Goal: Task Accomplishment & Management: Manage account settings

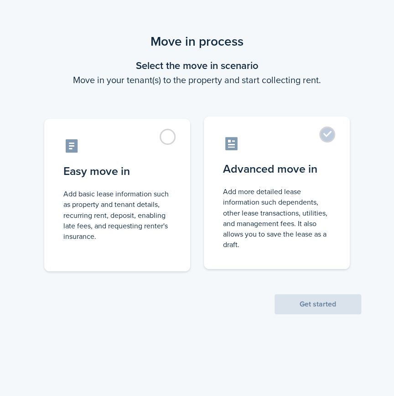
click at [314, 162] on control-radio-card-title "Advanced move in" at bounding box center [277, 169] width 108 height 16
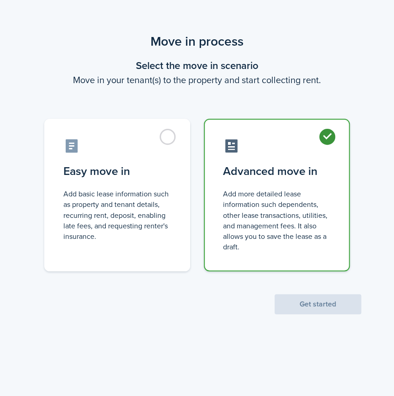
radio input "true"
click at [305, 300] on button "Get started" at bounding box center [318, 304] width 87 height 20
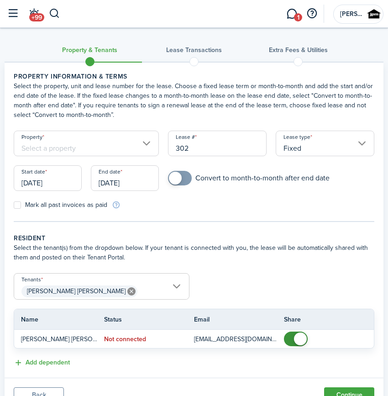
click at [104, 141] on input "Property" at bounding box center [86, 144] width 145 height 26
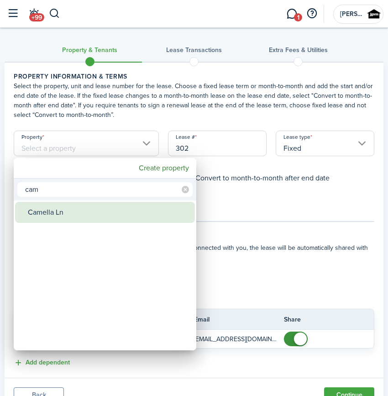
type input "cam"
click at [77, 217] on div "Camella Ln" at bounding box center [109, 212] width 162 height 21
type input "Camella Ln"
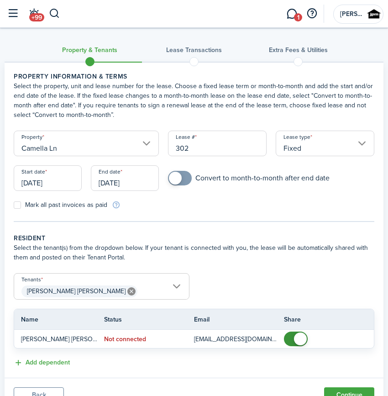
click at [62, 178] on input "[DATE]" at bounding box center [48, 178] width 68 height 26
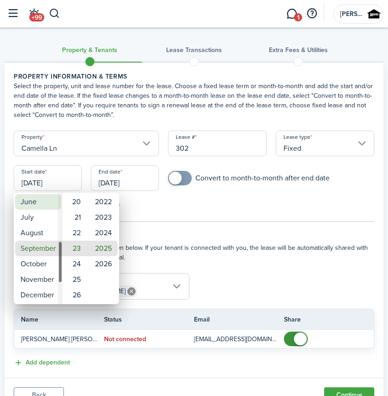
click at [33, 209] on mbsc-wheel-item "June" at bounding box center [38, 202] width 46 height 16
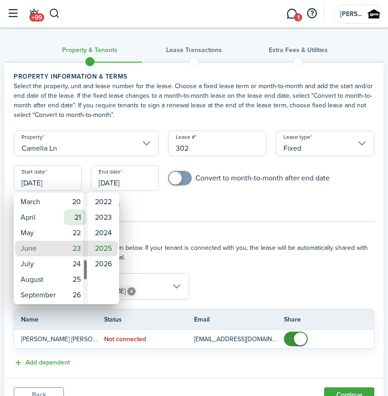
click at [80, 219] on mbsc-wheel-item "21" at bounding box center [75, 217] width 22 height 16
click at [100, 237] on mbsc-wheel-item "2024" at bounding box center [103, 233] width 29 height 16
type input "[DATE]"
click at [320, 193] on div at bounding box center [194, 198] width 534 height 542
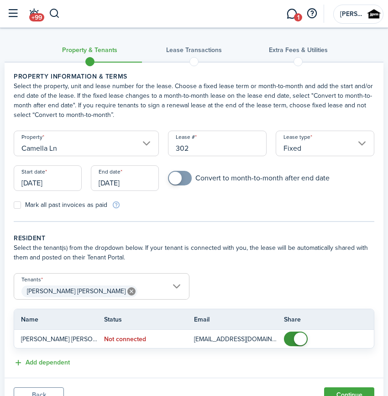
click at [131, 182] on input "[DATE]" at bounding box center [125, 178] width 68 height 26
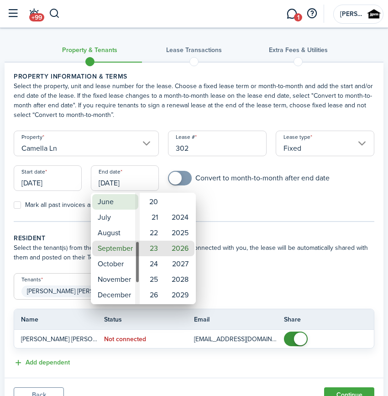
click at [112, 206] on mbsc-wheel-item "June" at bounding box center [115, 202] width 46 height 16
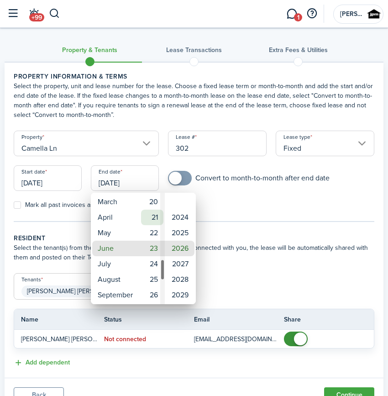
click at [149, 219] on mbsc-wheel-item "21" at bounding box center [152, 217] width 22 height 16
click at [178, 223] on mbsc-wheel-item "2024" at bounding box center [180, 217] width 28 height 16
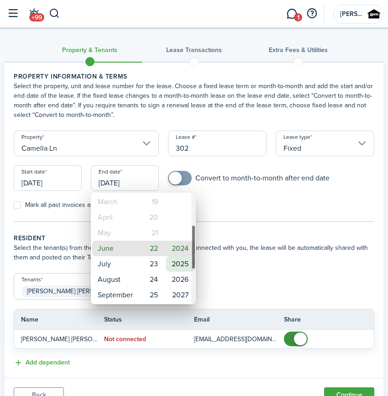
click at [183, 269] on mbsc-wheel-item "2025" at bounding box center [180, 264] width 28 height 16
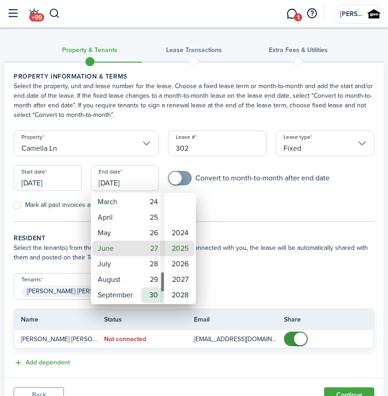
click at [156, 289] on mbsc-wheel-item "30" at bounding box center [152, 295] width 22 height 16
type input "[DATE]"
click at [178, 185] on div at bounding box center [194, 198] width 534 height 542
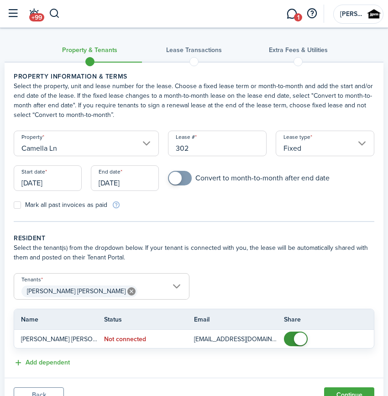
checkbox input "true"
click at [179, 174] on span at bounding box center [175, 178] width 13 height 13
click at [108, 289] on span "[PERSON_NAME] [PERSON_NAME]" at bounding box center [101, 291] width 175 height 16
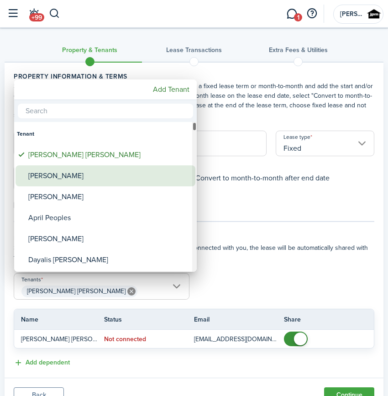
click at [85, 180] on div "[PERSON_NAME]" at bounding box center [109, 175] width 162 height 21
type input "[PERSON_NAME] [PERSON_NAME], [PERSON_NAME]"
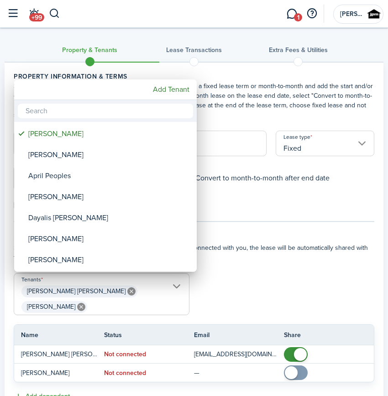
click at [253, 241] on div at bounding box center [194, 198] width 534 height 542
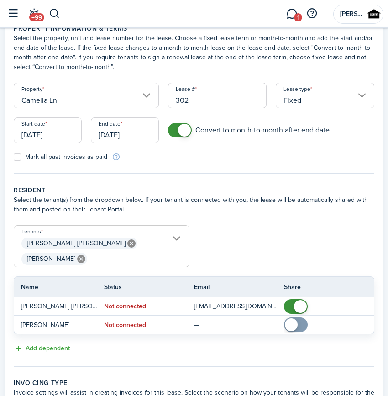
scroll to position [124, 0]
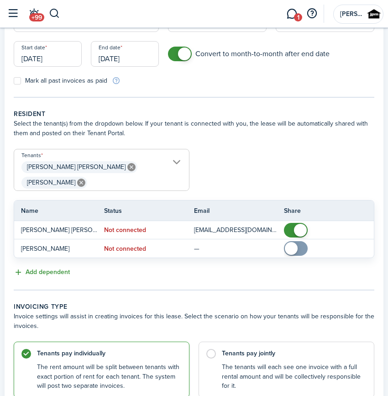
click at [54, 267] on button "Add dependent" at bounding box center [42, 272] width 56 height 10
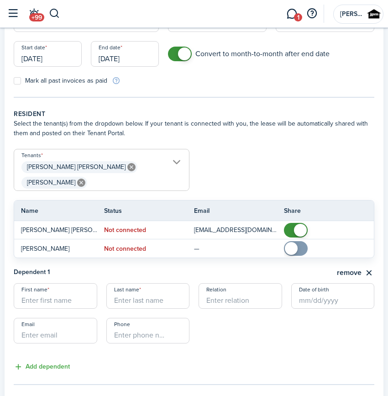
click at [63, 283] on input "First name" at bounding box center [56, 296] width 84 height 26
type input "[PERSON_NAME]"
type input "c"
type input "Child"
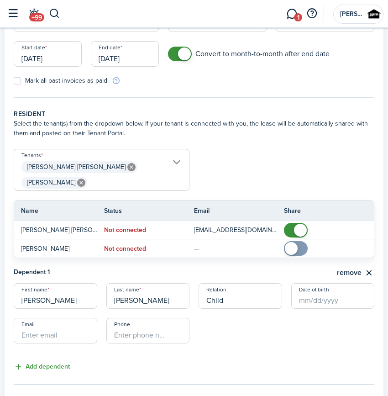
click at [37, 361] on button "Add dependent" at bounding box center [42, 366] width 56 height 10
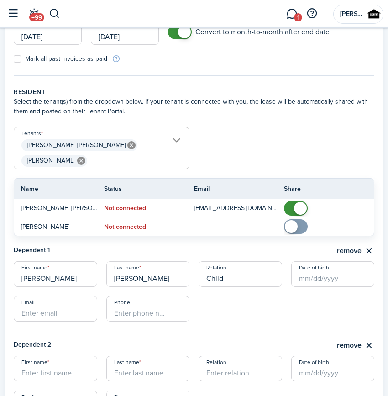
scroll to position [166, 0]
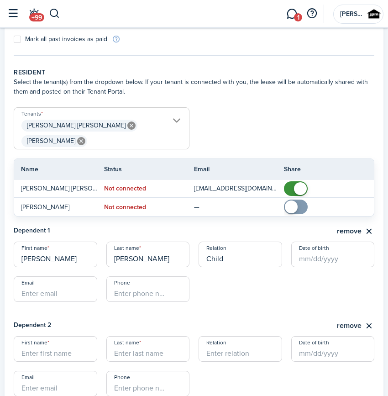
click at [64, 342] on input "First name" at bounding box center [56, 349] width 84 height 26
type input "Delani"
type input "[PERSON_NAME]"
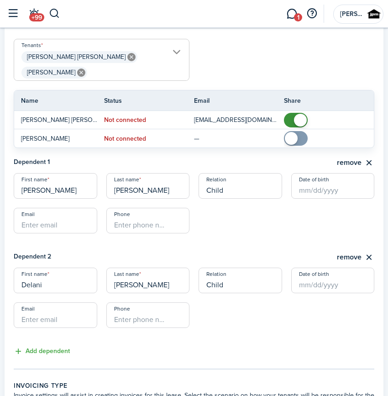
scroll to position [249, 0]
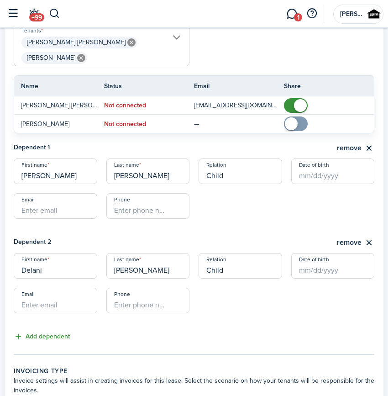
type input "Child"
click at [55, 331] on button "Add dependent" at bounding box center [42, 336] width 56 height 10
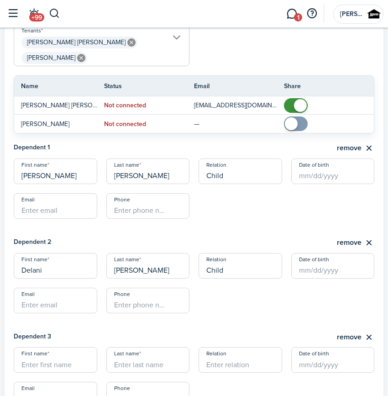
click at [55, 348] on input "First name" at bounding box center [56, 360] width 84 height 26
type input "[PERSON_NAME]"
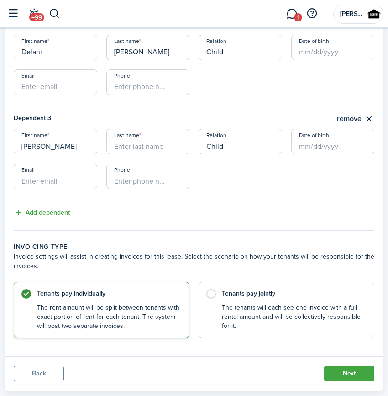
scroll to position [470, 0]
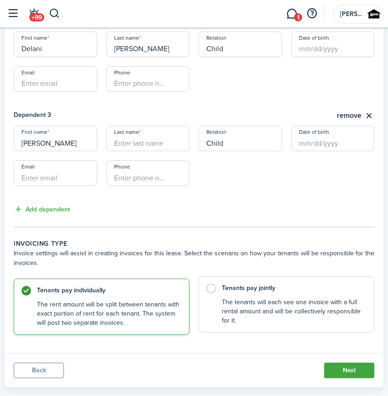
type input "Child"
click at [298, 278] on label "Tenants pay jointly The tenants will each see one invoice with a full rental am…" at bounding box center [287, 304] width 176 height 56
radio input "false"
radio input "true"
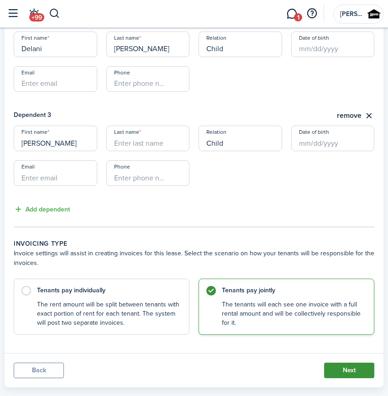
click at [359, 362] on button "Next" at bounding box center [349, 370] width 50 height 16
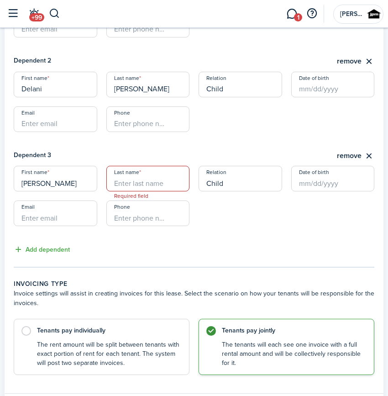
scroll to position [394, 0]
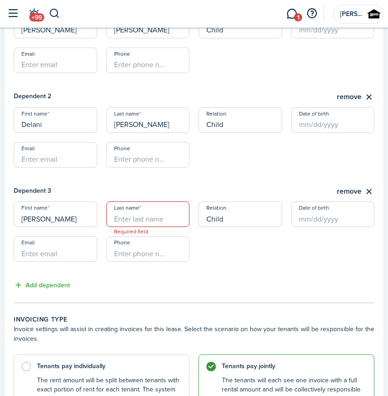
click at [159, 208] on input "Last name" at bounding box center [148, 214] width 84 height 26
type input "[PERSON_NAME]"
click at [73, 201] on input "[PERSON_NAME]" at bounding box center [56, 214] width 84 height 26
drag, startPoint x: 78, startPoint y: 202, endPoint x: 59, endPoint y: 204, distance: 18.5
click at [59, 204] on input "[PERSON_NAME]" at bounding box center [56, 214] width 84 height 26
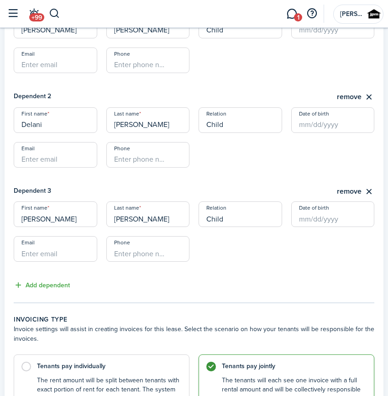
drag, startPoint x: 85, startPoint y: 201, endPoint x: 53, endPoint y: 204, distance: 32.2
click at [53, 204] on input "[PERSON_NAME]" at bounding box center [56, 214] width 84 height 26
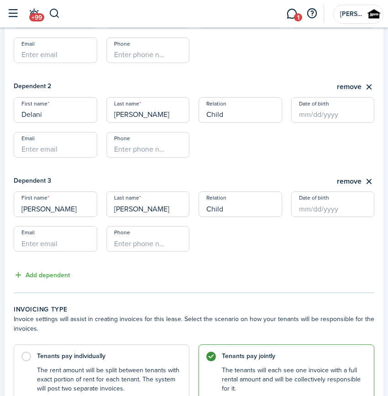
scroll to position [470, 0]
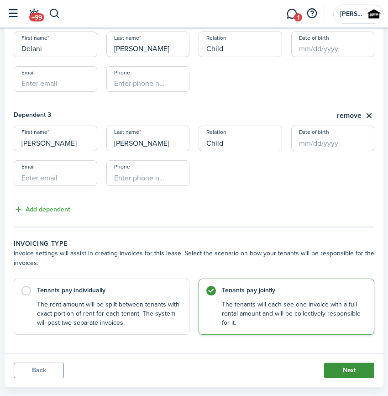
type input "[PERSON_NAME]"
click at [363, 362] on button "Next" at bounding box center [349, 370] width 50 height 16
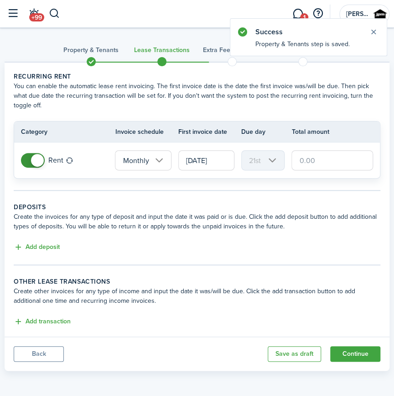
click at [316, 161] on input "text" at bounding box center [333, 160] width 82 height 20
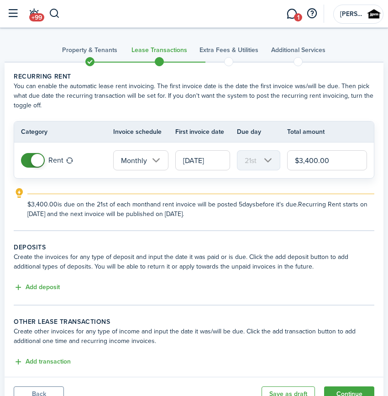
click at [221, 163] on input "[DATE]" at bounding box center [202, 160] width 55 height 20
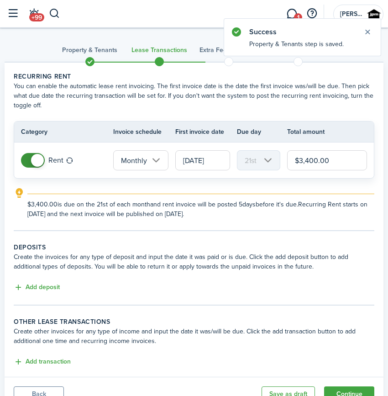
type input "$3,400.00"
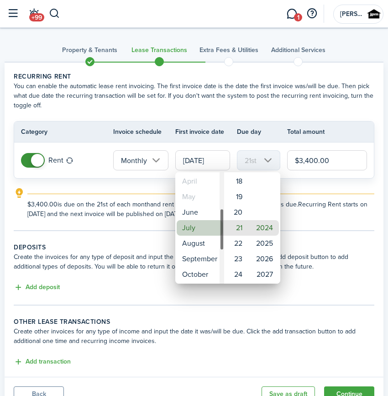
click at [198, 225] on mbsc-wheel-item "July" at bounding box center [200, 228] width 46 height 16
click at [210, 226] on mbsc-wheel-item "September" at bounding box center [200, 228] width 46 height 16
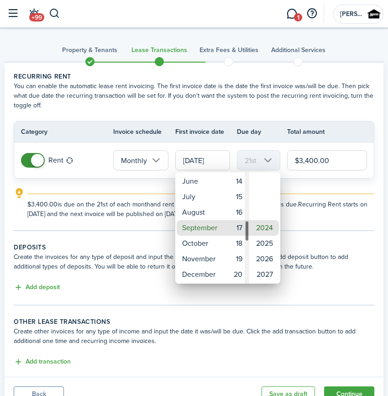
type input "[DATE]"
type input "17th"
type input "[DATE]"
type input "12th"
type input "[DATE]"
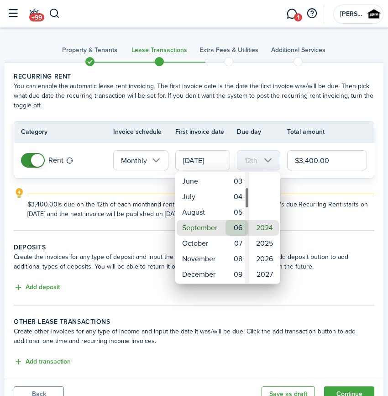
type input "6th"
type input "[DATE]"
type input "7th"
type input "[DATE]"
type input "8th"
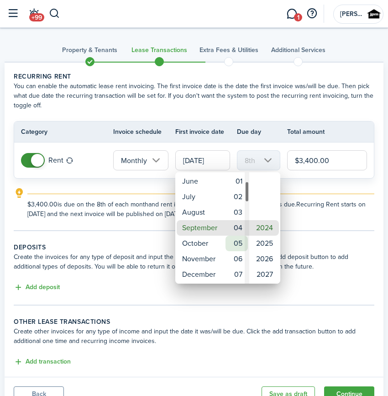
type input "[DATE]"
type input "3rd"
type input "[DATE]"
type input "1st"
click at [240, 230] on mbsc-wheel-item "01" at bounding box center [236, 228] width 22 height 16
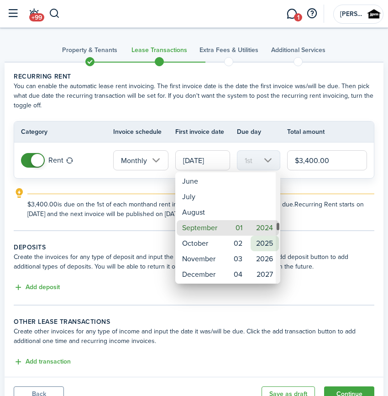
click at [260, 240] on mbsc-wheel-item "2025" at bounding box center [265, 243] width 28 height 16
type input "[DATE]"
click at [333, 193] on div at bounding box center [194, 198] width 534 height 542
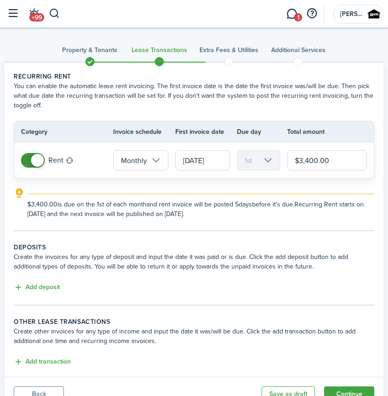
scroll to position [39, 0]
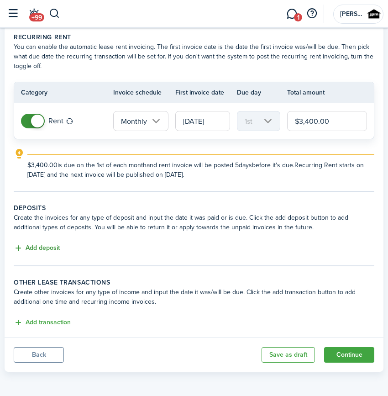
click at [41, 250] on button "Add deposit" at bounding box center [37, 248] width 46 height 10
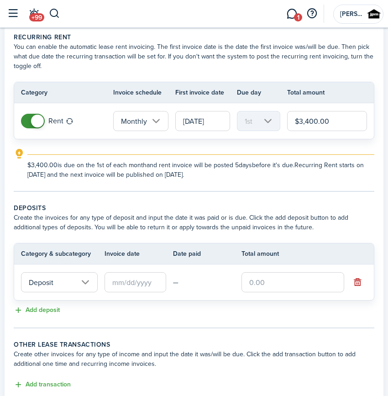
click at [152, 276] on input "text" at bounding box center [135, 282] width 62 height 20
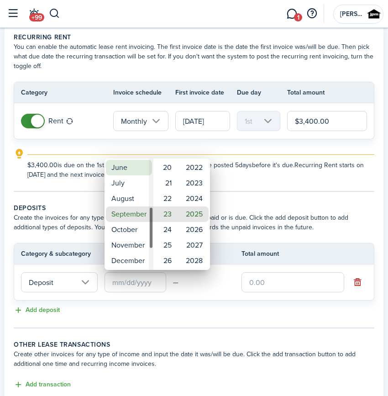
click at [134, 173] on mbsc-wheel-item "June" at bounding box center [129, 168] width 46 height 16
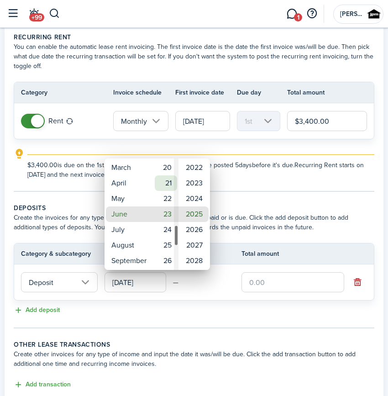
click at [169, 178] on mbsc-wheel-item "21" at bounding box center [166, 183] width 22 height 16
click at [195, 198] on mbsc-wheel-item "2024" at bounding box center [194, 199] width 29 height 16
type input "[DATE]"
click at [266, 277] on div at bounding box center [194, 198] width 534 height 542
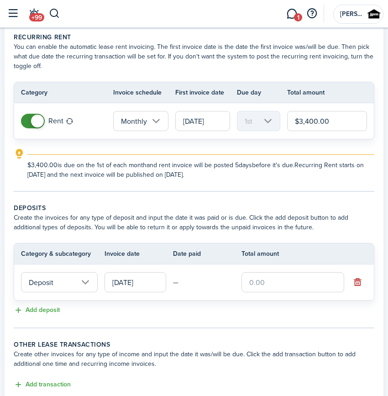
click at [266, 280] on input "text" at bounding box center [292, 282] width 103 height 20
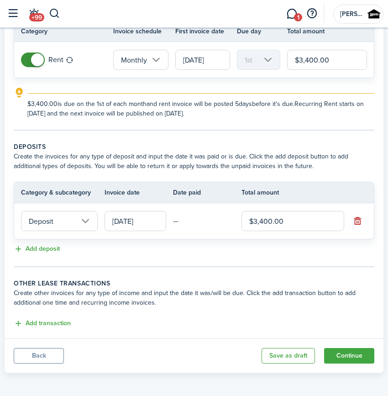
scroll to position [101, 0]
type input "$3,400.00"
click at [355, 356] on button "Continue" at bounding box center [349, 355] width 50 height 16
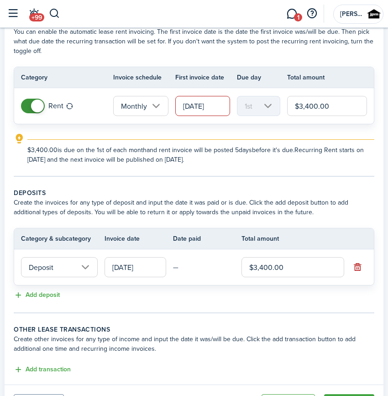
scroll to position [0, 0]
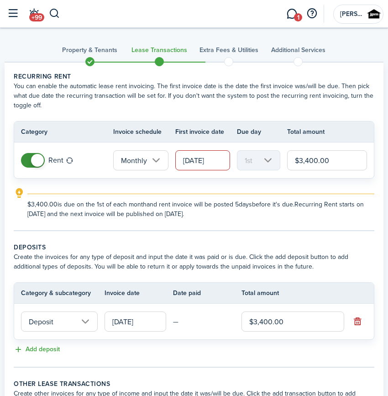
click at [214, 160] on input "[DATE]" at bounding box center [202, 160] width 55 height 20
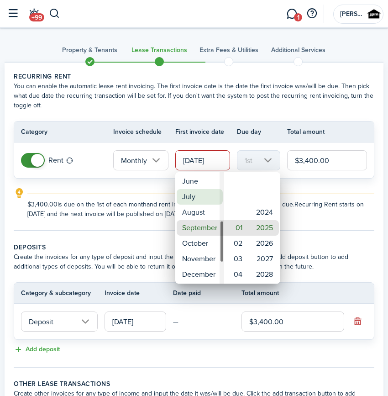
click at [196, 201] on mbsc-wheel-item "July" at bounding box center [200, 197] width 46 height 16
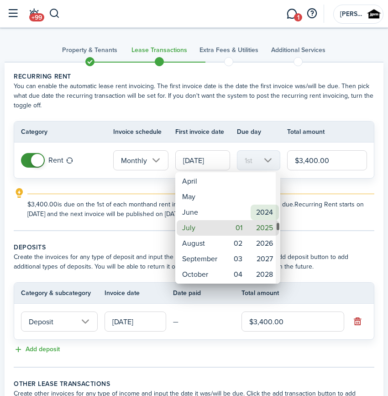
click at [272, 209] on mbsc-wheel-item "2024" at bounding box center [265, 212] width 28 height 16
type input "[DATE]"
click at [323, 205] on div at bounding box center [194, 198] width 534 height 542
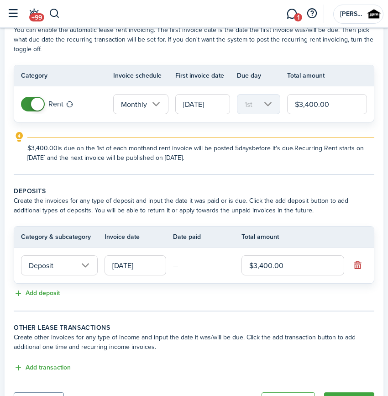
scroll to position [101, 0]
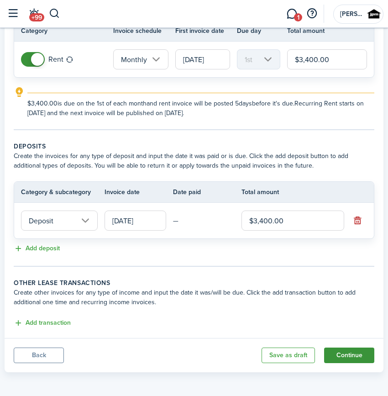
click at [352, 356] on button "Continue" at bounding box center [349, 355] width 50 height 16
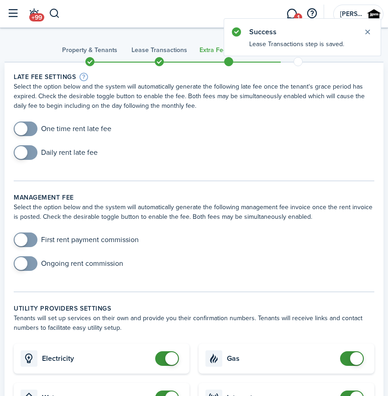
checkbox input "true"
click at [27, 128] on span at bounding box center [25, 128] width 9 height 15
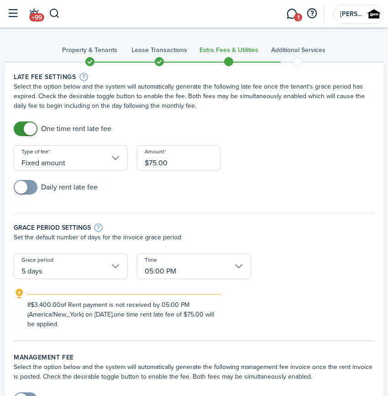
drag, startPoint x: 183, startPoint y: 167, endPoint x: 112, endPoint y: 167, distance: 70.7
click at [112, 167] on form "One time rent late fee Type of fee Fixed amount Amount $75.00 Daily rent late f…" at bounding box center [194, 224] width 370 height 207
type input "$136.00"
click at [237, 225] on div "Grace period settings" at bounding box center [194, 227] width 361 height 10
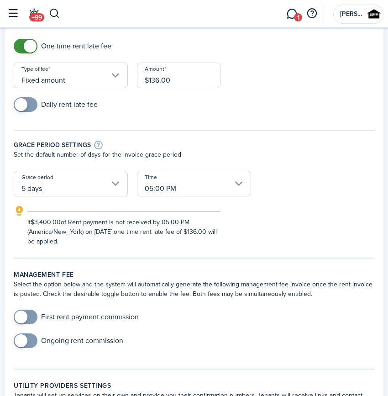
scroll to position [124, 0]
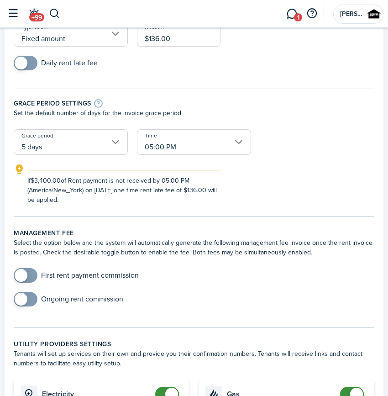
checkbox input "true"
click at [21, 278] on span at bounding box center [21, 275] width 13 height 13
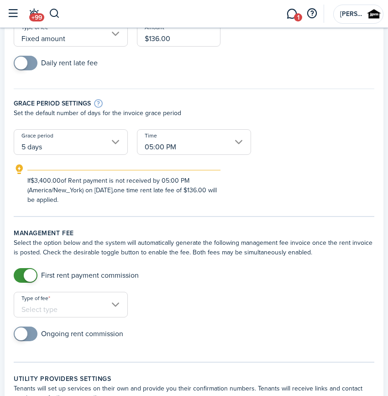
click at [77, 308] on input "Type of fee" at bounding box center [71, 305] width 114 height 26
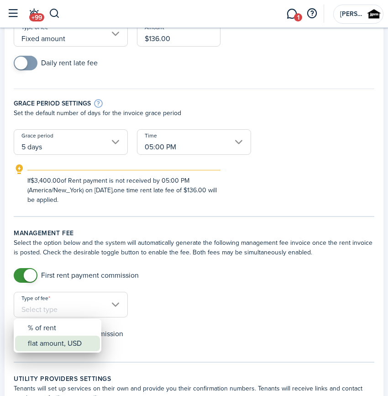
click at [64, 346] on div "flat amount, USD" at bounding box center [61, 343] width 67 height 16
type input "flat amount, USD"
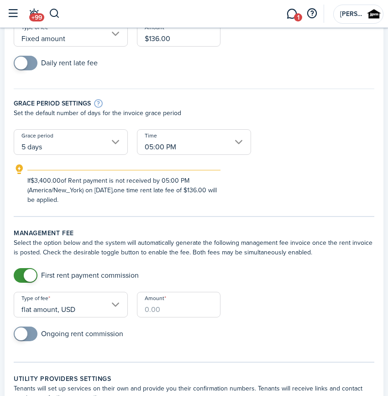
click at [152, 314] on input "Amount" at bounding box center [179, 305] width 84 height 26
type input "$250.00"
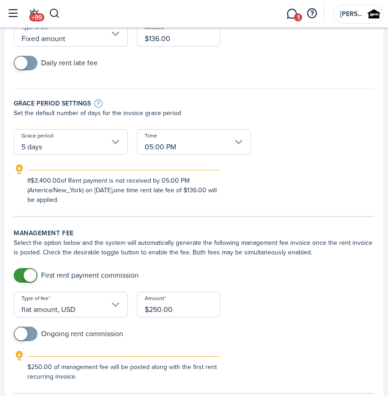
checkbox input "true"
click at [23, 329] on span at bounding box center [21, 333] width 13 height 13
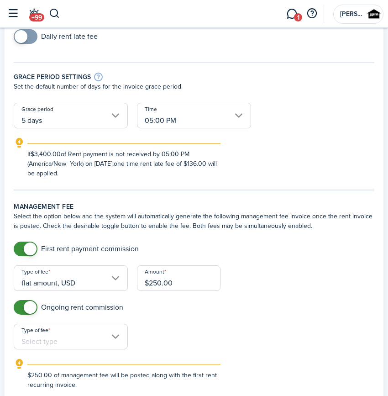
scroll to position [166, 0]
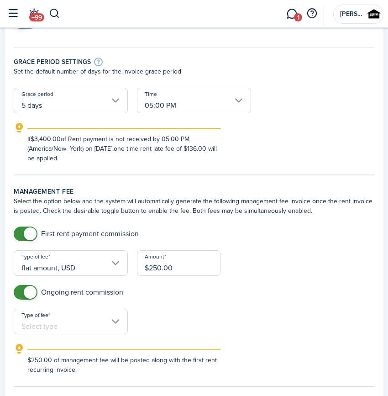
click at [55, 325] on input "Type of fee" at bounding box center [71, 321] width 114 height 26
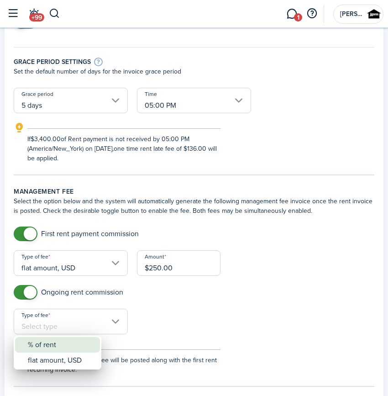
click at [65, 348] on div "% of rent" at bounding box center [61, 345] width 67 height 16
type input "% of rent"
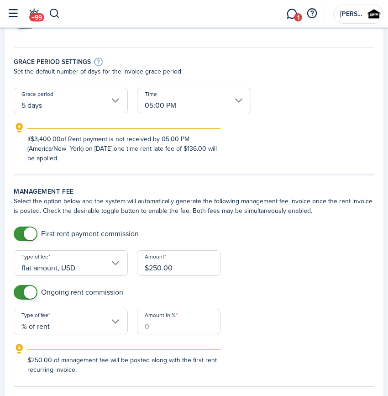
click at [157, 320] on input "Amount in %" at bounding box center [179, 321] width 84 height 26
type input "10"
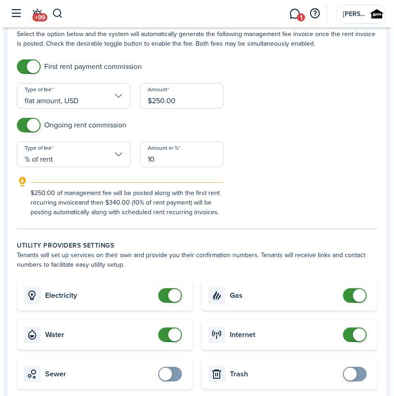
scroll to position [373, 0]
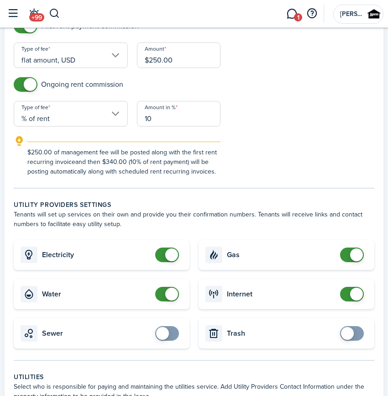
drag, startPoint x: 162, startPoint y: 256, endPoint x: 172, endPoint y: 266, distance: 13.9
checkbox input "false"
click at [162, 256] on span at bounding box center [166, 254] width 9 height 15
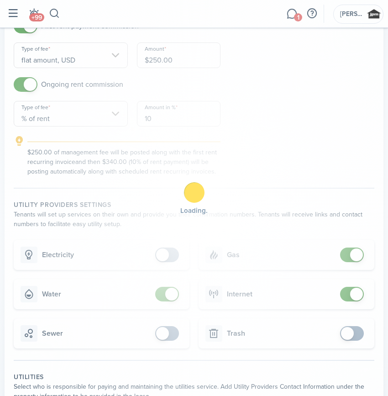
checkbox input "false"
click at [165, 300] on span at bounding box center [166, 294] width 9 height 15
drag, startPoint x: 360, startPoint y: 259, endPoint x: 354, endPoint y: 258, distance: 5.9
click at [360, 258] on div "Loading" at bounding box center [194, 198] width 388 height 396
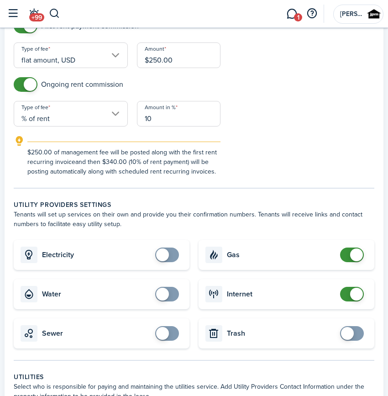
checkbox input "false"
click at [354, 258] on span at bounding box center [356, 254] width 13 height 13
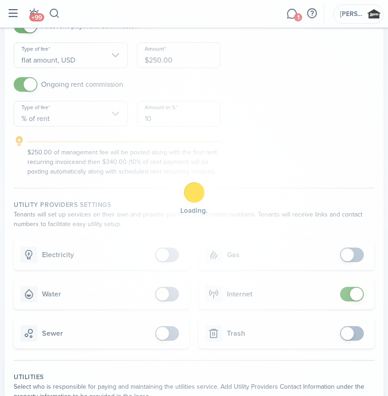
click at [354, 292] on div "Loading" at bounding box center [194, 198] width 388 height 396
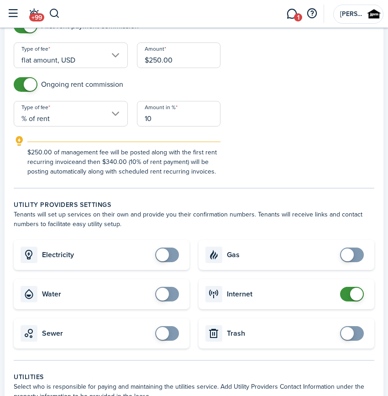
checkbox input "false"
click at [347, 293] on span at bounding box center [351, 294] width 9 height 15
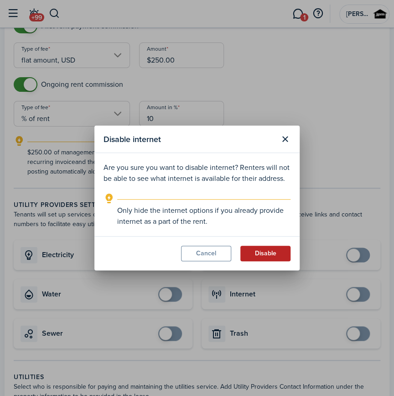
click at [267, 250] on button "Disable" at bounding box center [265, 254] width 50 height 16
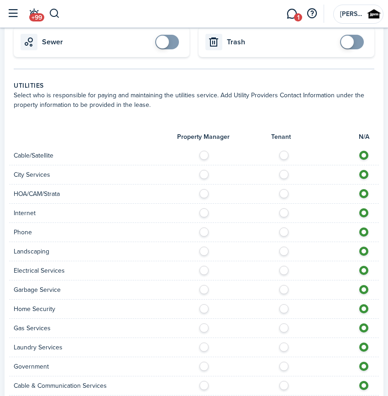
scroll to position [807, 0]
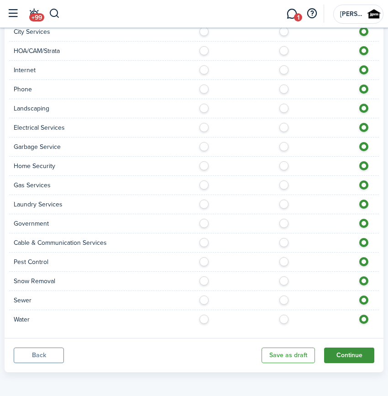
click at [342, 350] on button "Continue" at bounding box center [349, 355] width 50 height 16
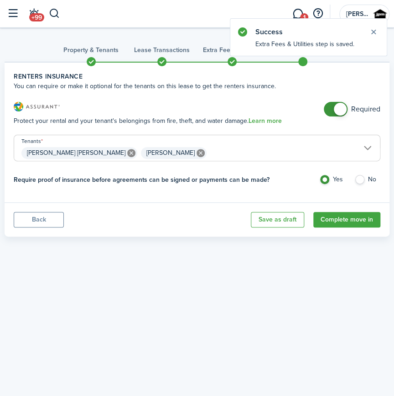
checkbox input "false"
click at [334, 107] on span at bounding box center [335, 109] width 9 height 15
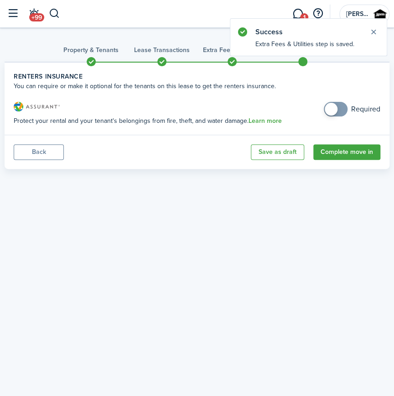
click at [341, 161] on panel-main-footer "Back Save as draft Complete move in" at bounding box center [197, 152] width 385 height 34
click at [347, 147] on button "Complete move in" at bounding box center [346, 152] width 67 height 16
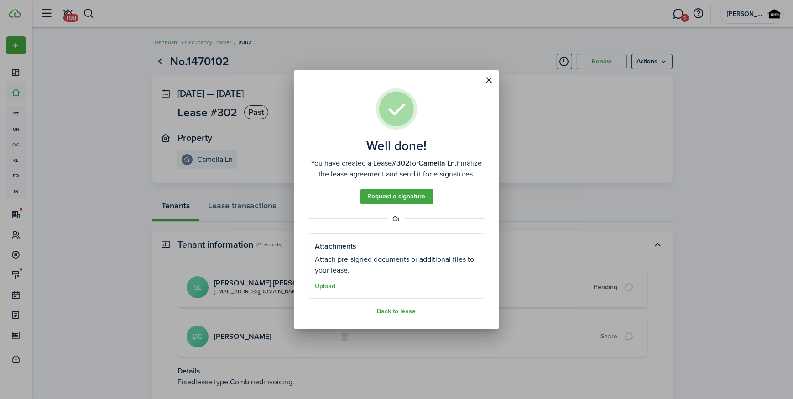
click at [392, 322] on well-done "Well done! You have created a Lease #302 for Camella Ln. Finalize the lease agr…" at bounding box center [396, 199] width 205 height 258
click at [394, 320] on well-done "Well done! You have created a Lease #302 for Camella Ln. Finalize the lease agr…" at bounding box center [396, 199] width 205 height 258
click at [394, 315] on button "Back to lease" at bounding box center [396, 311] width 39 height 7
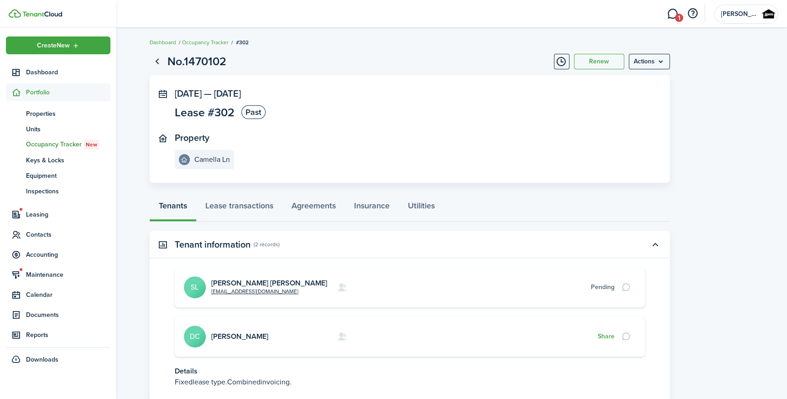
drag, startPoint x: 28, startPoint y: 91, endPoint x: 48, endPoint y: 96, distance: 20.7
click at [30, 91] on span "Portfolio" at bounding box center [68, 93] width 84 height 10
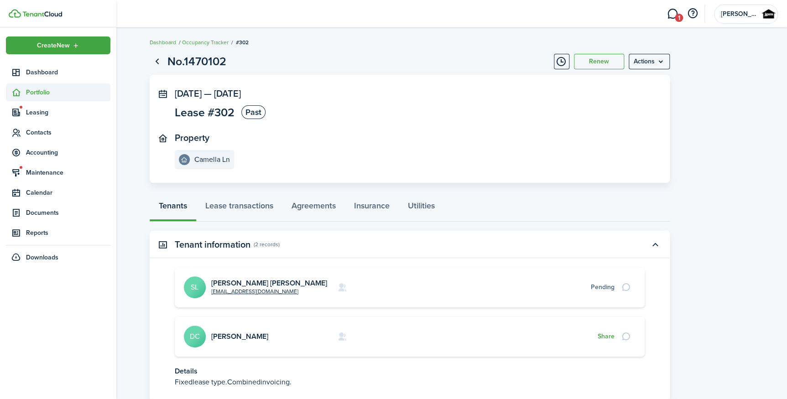
click at [49, 100] on span "Portfolio" at bounding box center [58, 93] width 104 height 18
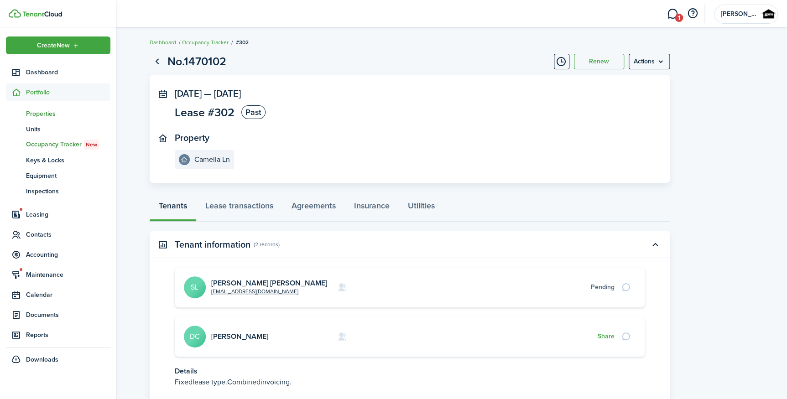
click at [41, 109] on span "Properties" at bounding box center [68, 114] width 84 height 10
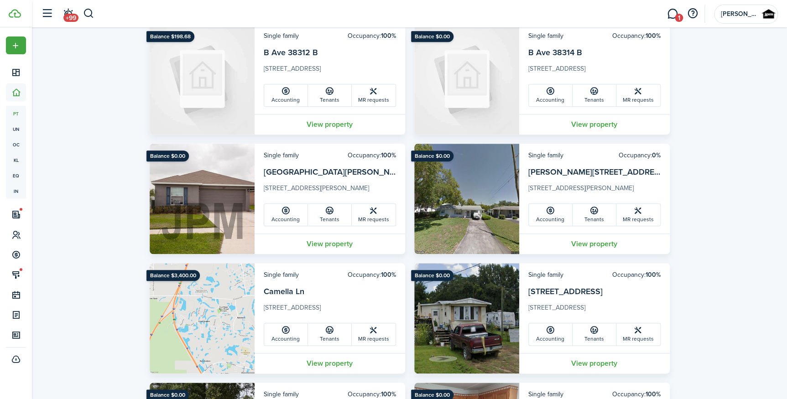
scroll to position [373, 0]
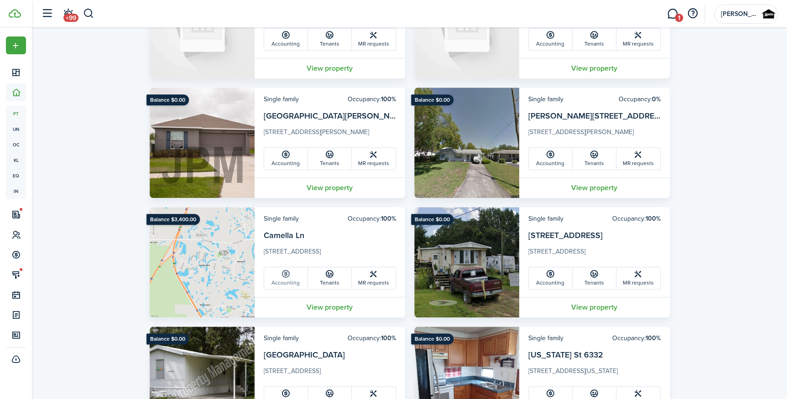
click at [283, 276] on icon at bounding box center [286, 274] width 10 height 9
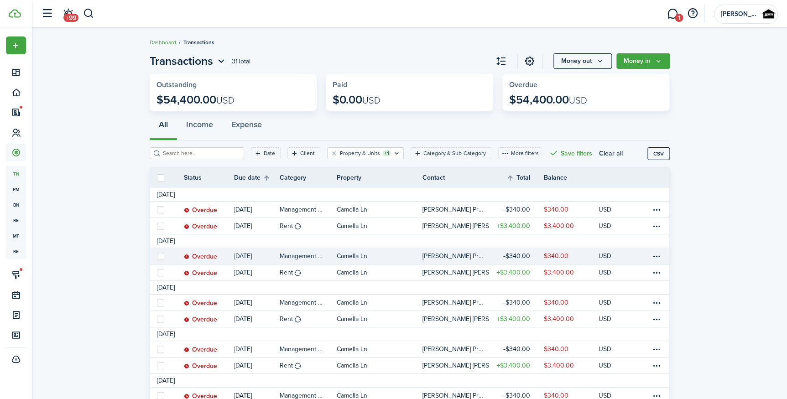
click at [160, 255] on label at bounding box center [160, 256] width 7 height 7
click at [157, 256] on input "checkbox" at bounding box center [157, 256] width 0 height 0
checkbox input "true"
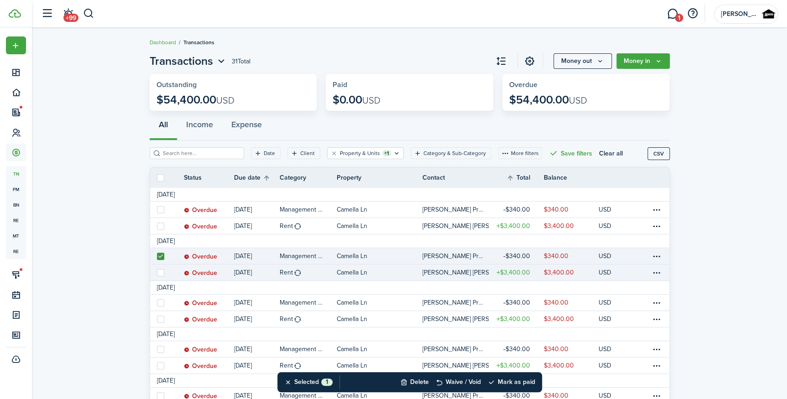
click at [159, 277] on link at bounding box center [160, 273] width 20 height 16
click at [164, 271] on link at bounding box center [160, 273] width 20 height 16
click at [160, 274] on label at bounding box center [160, 272] width 7 height 7
click at [157, 273] on input "checkbox" at bounding box center [157, 272] width 0 height 0
checkbox input "true"
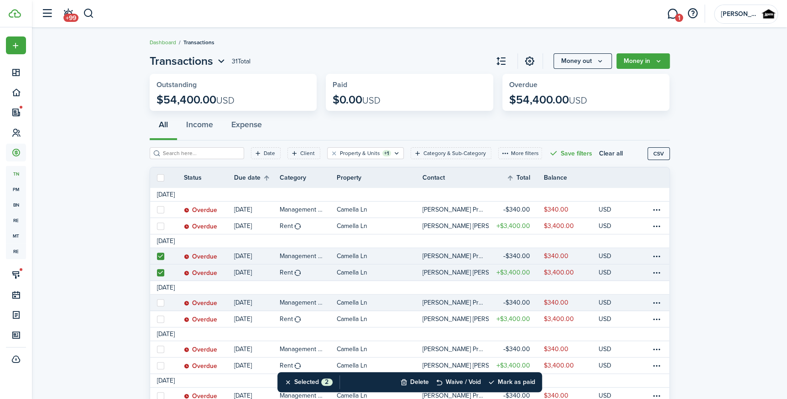
click at [159, 301] on label at bounding box center [160, 302] width 7 height 7
click at [157, 303] on input "checkbox" at bounding box center [157, 303] width 0 height 0
checkbox input "true"
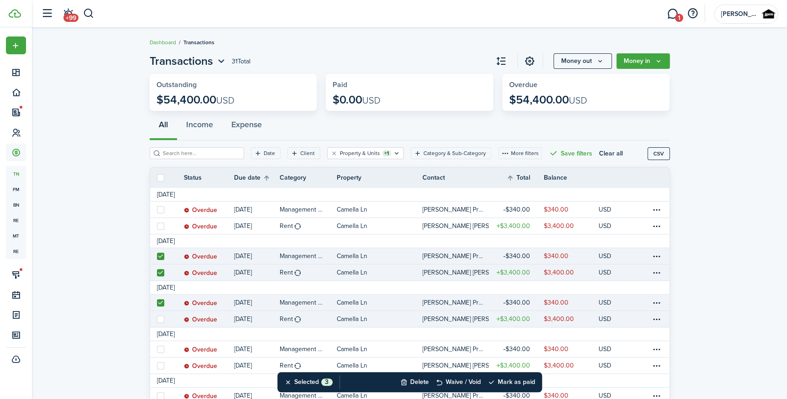
click at [162, 321] on label at bounding box center [160, 319] width 7 height 7
click at [157, 319] on input "checkbox" at bounding box center [157, 319] width 0 height 0
checkbox input "true"
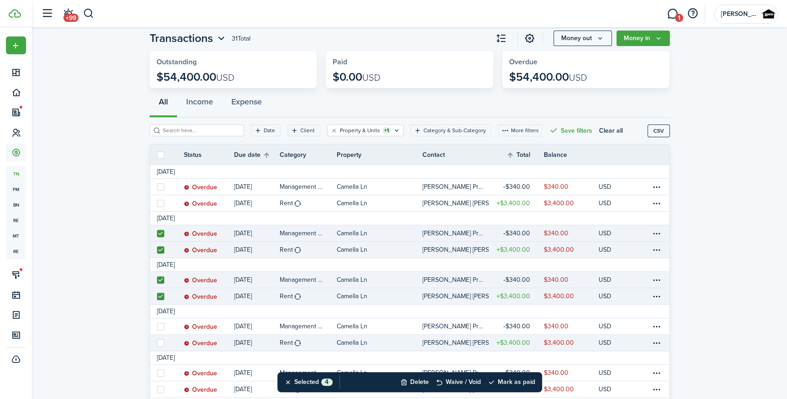
scroll to position [41, 0]
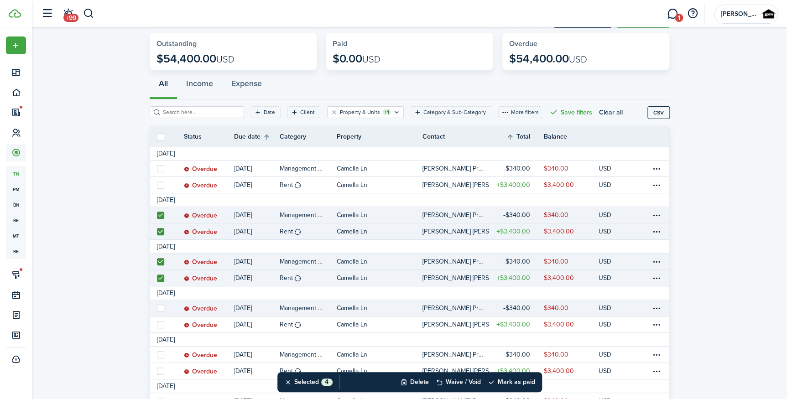
click at [162, 300] on link at bounding box center [160, 308] width 20 height 16
click at [162, 305] on label at bounding box center [160, 308] width 7 height 7
click at [157, 308] on input "checkbox" at bounding box center [157, 308] width 0 height 0
checkbox input "true"
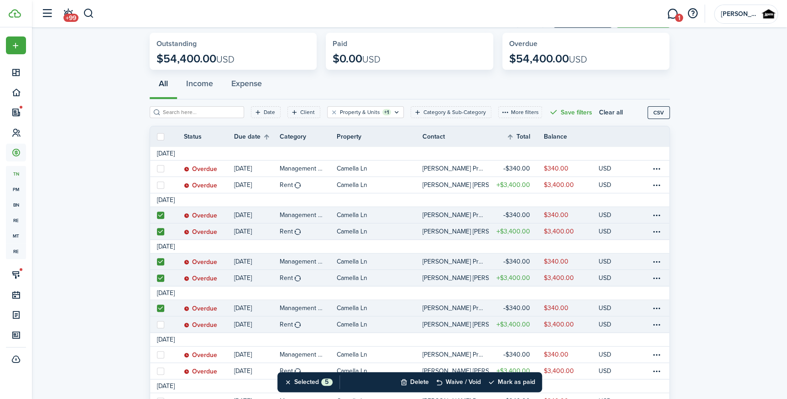
click at [163, 326] on label at bounding box center [160, 324] width 7 height 7
click at [157, 325] on input "checkbox" at bounding box center [157, 324] width 0 height 0
checkbox input "true"
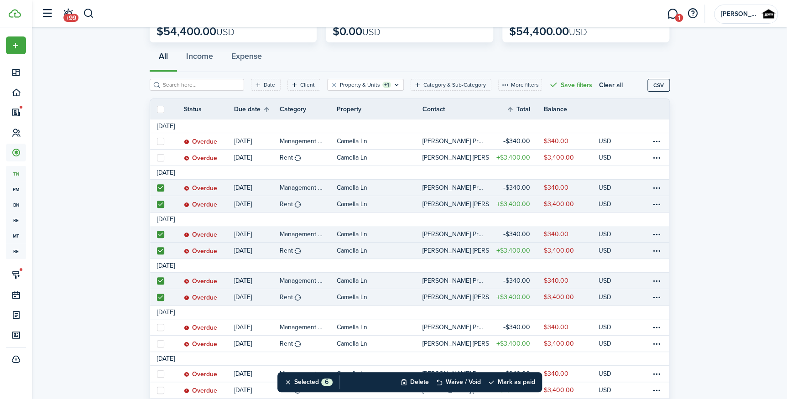
scroll to position [124, 0]
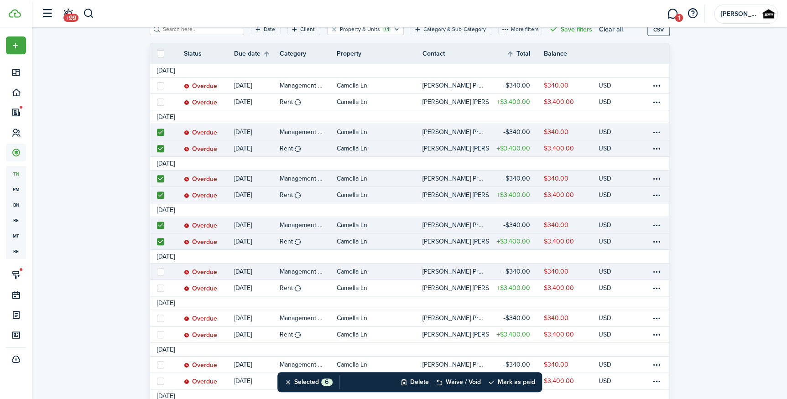
click at [162, 274] on label at bounding box center [160, 271] width 7 height 7
click at [157, 272] on input "checkbox" at bounding box center [157, 272] width 0 height 0
checkbox input "true"
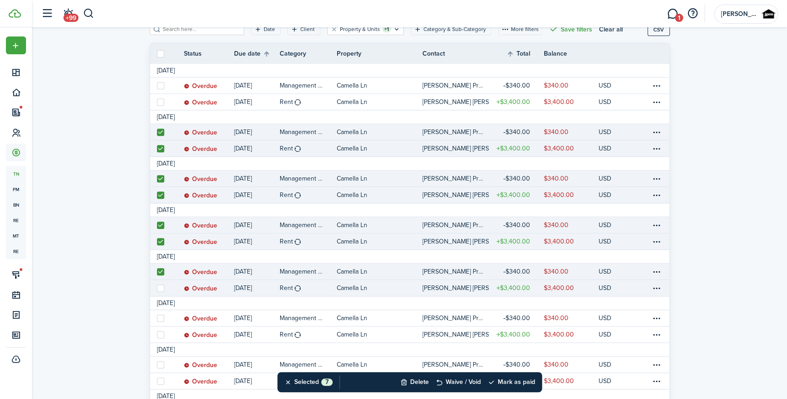
click at [162, 287] on label at bounding box center [160, 288] width 7 height 7
click at [157, 288] on input "checkbox" at bounding box center [157, 288] width 0 height 0
checkbox input "true"
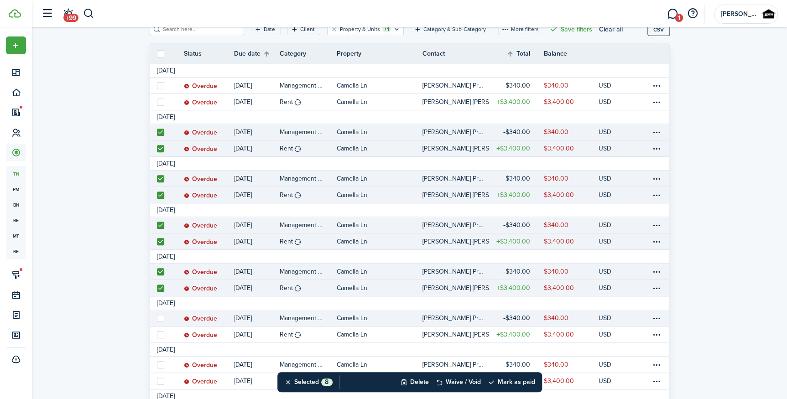
click at [163, 316] on label at bounding box center [160, 318] width 7 height 7
click at [157, 318] on input "checkbox" at bounding box center [157, 318] width 0 height 0
checkbox input "true"
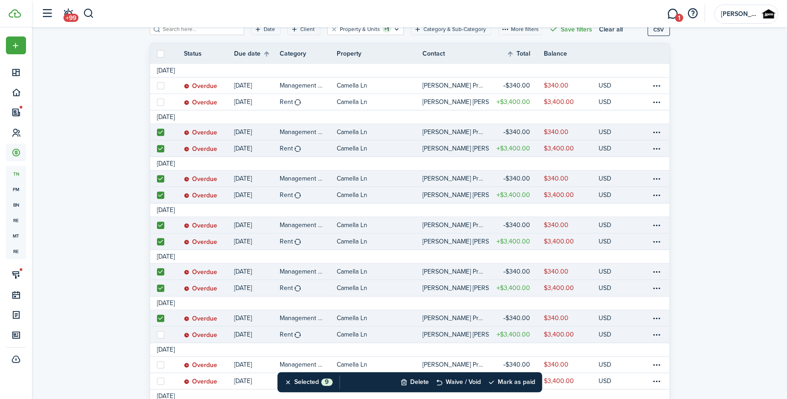
click at [162, 334] on label at bounding box center [160, 334] width 7 height 7
click at [157, 334] on input "checkbox" at bounding box center [157, 334] width 0 height 0
checkbox input "true"
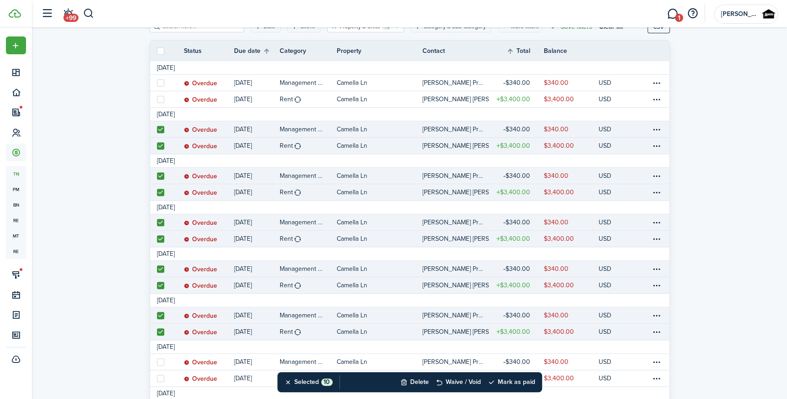
scroll to position [166, 0]
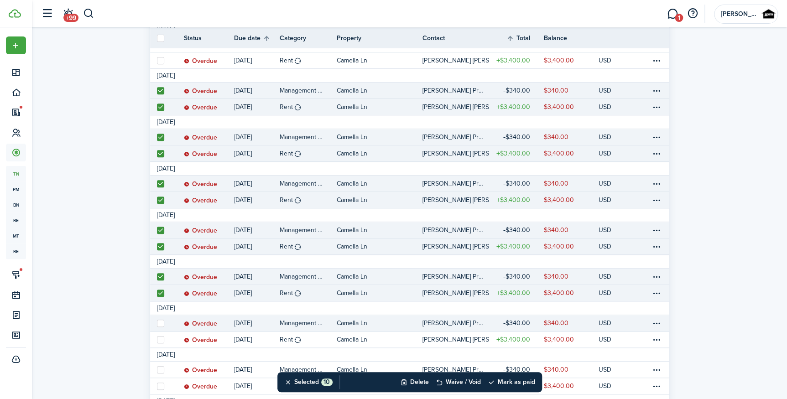
click at [163, 321] on label at bounding box center [160, 323] width 7 height 7
click at [157, 323] on input "checkbox" at bounding box center [157, 323] width 0 height 0
checkbox input "true"
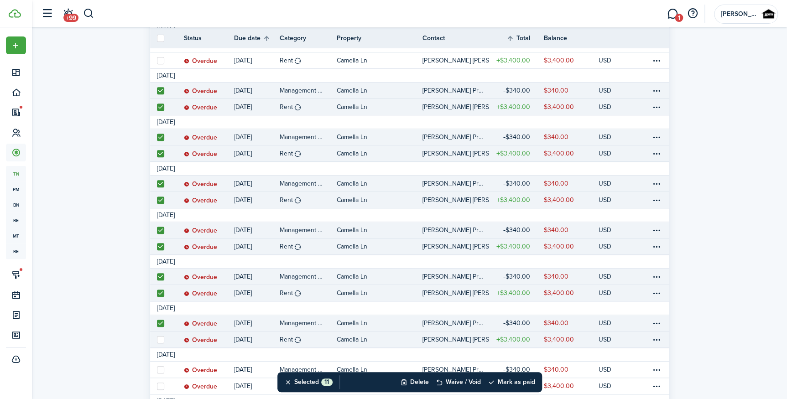
click at [164, 340] on link at bounding box center [160, 340] width 20 height 16
click at [162, 340] on label at bounding box center [160, 339] width 7 height 7
click at [157, 340] on input "checkbox" at bounding box center [157, 340] width 0 height 0
checkbox input "true"
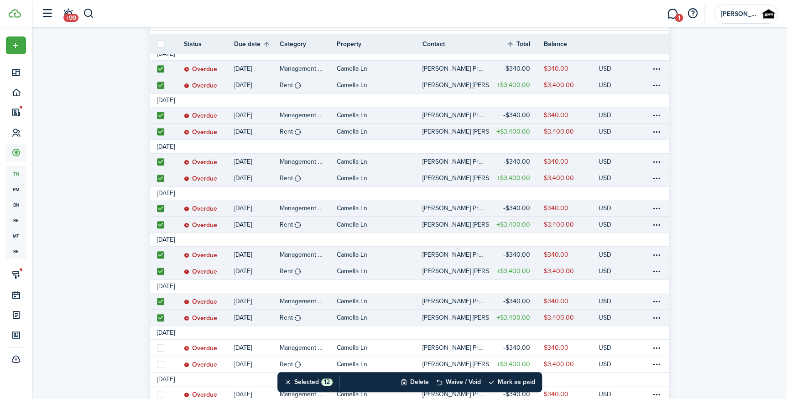
scroll to position [207, 0]
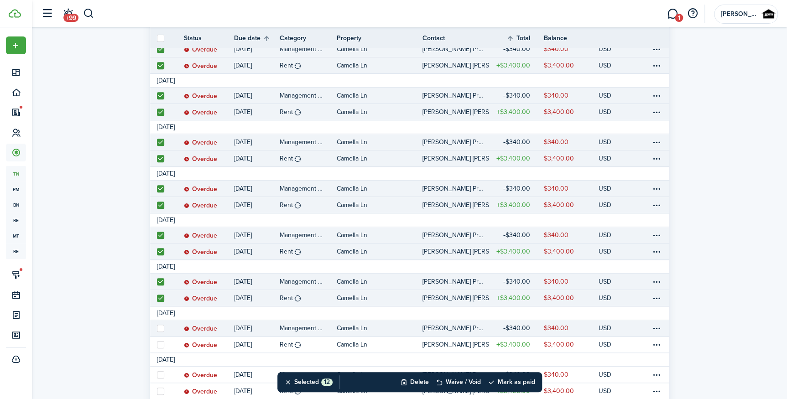
click at [160, 325] on label at bounding box center [160, 328] width 7 height 7
click at [157, 328] on input "checkbox" at bounding box center [157, 328] width 0 height 0
checkbox input "true"
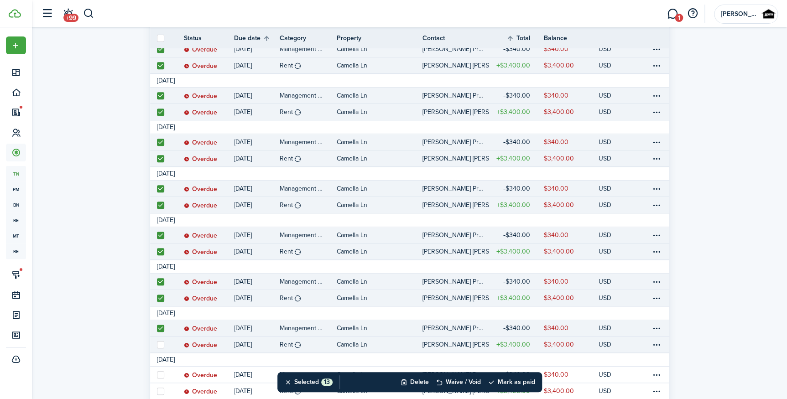
click at [160, 342] on label at bounding box center [160, 344] width 7 height 7
click at [157, 345] on input "checkbox" at bounding box center [157, 345] width 0 height 0
checkbox input "true"
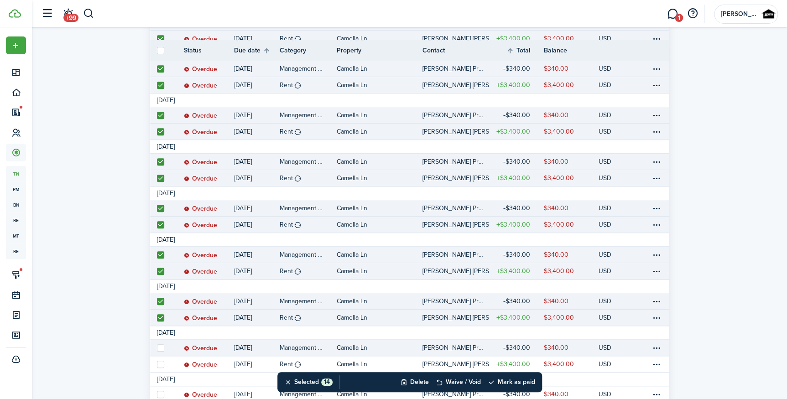
scroll to position [249, 0]
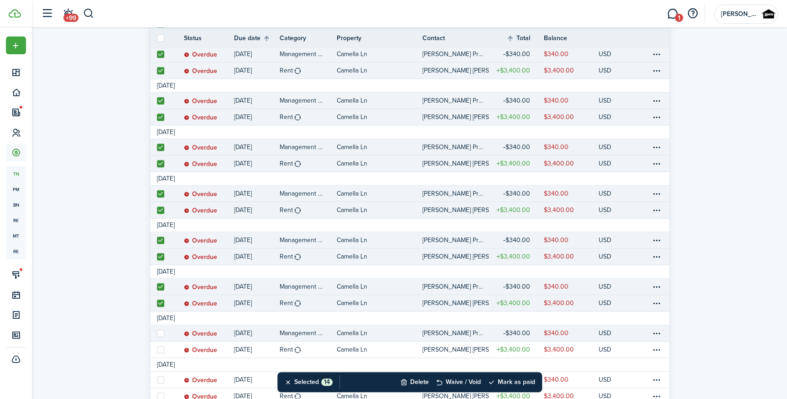
click at [161, 333] on label at bounding box center [160, 333] width 7 height 7
click at [157, 333] on input "checkbox" at bounding box center [157, 333] width 0 height 0
checkbox input "true"
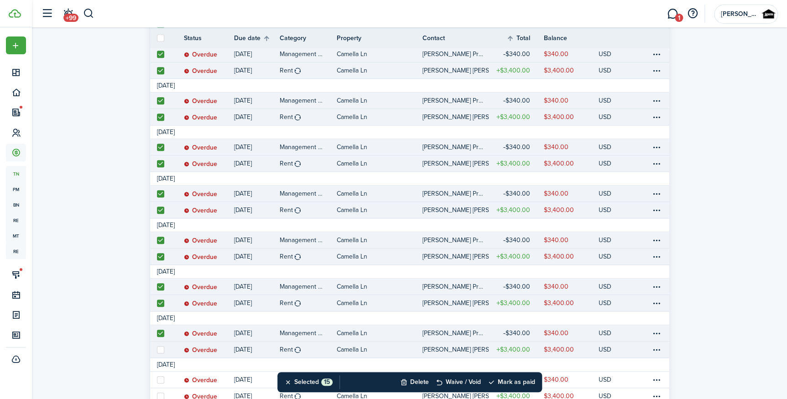
click at [162, 343] on link at bounding box center [160, 350] width 20 height 16
click at [162, 348] on label at bounding box center [160, 349] width 7 height 7
click at [157, 350] on input "checkbox" at bounding box center [157, 350] width 0 height 0
checkbox input "true"
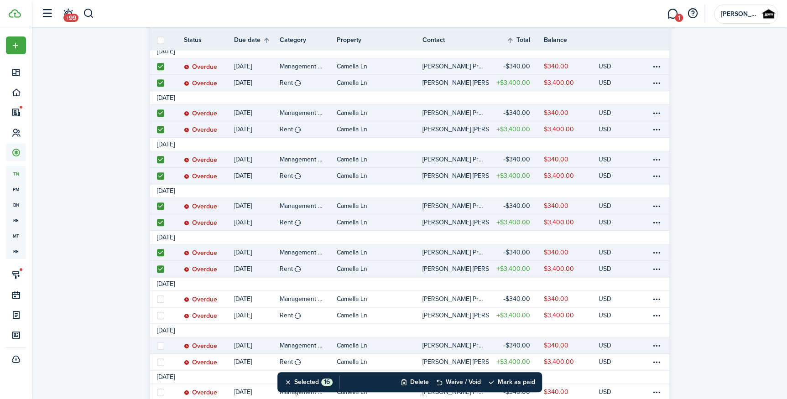
scroll to position [332, 0]
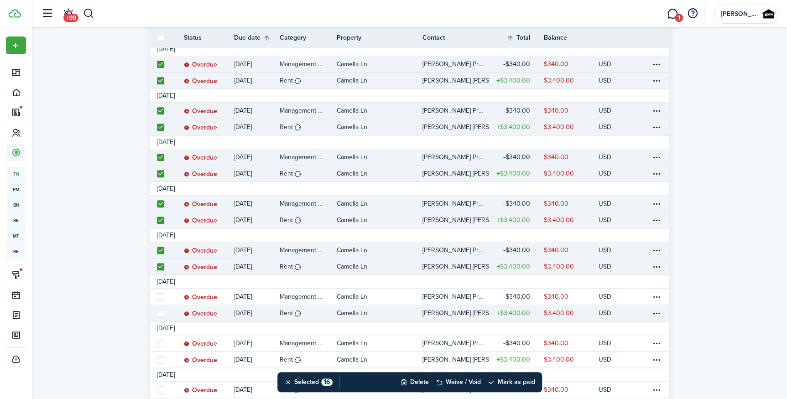
click at [161, 310] on label at bounding box center [160, 313] width 7 height 7
click at [157, 313] on input "checkbox" at bounding box center [157, 313] width 0 height 0
checkbox input "true"
click at [161, 297] on label at bounding box center [160, 296] width 7 height 7
click at [157, 297] on input "checkbox" at bounding box center [157, 297] width 0 height 0
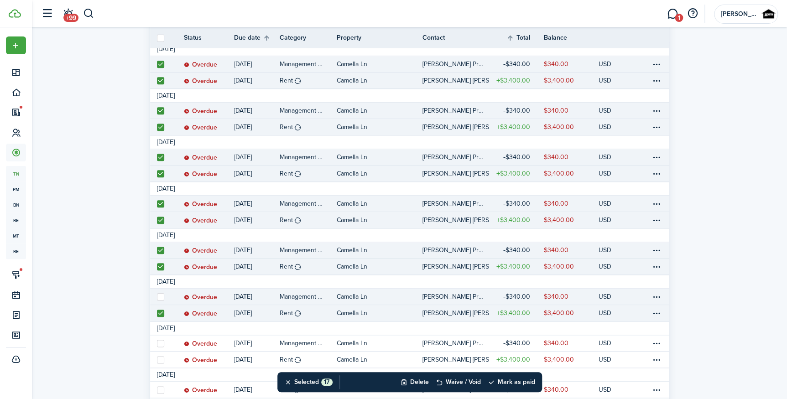
checkbox input "true"
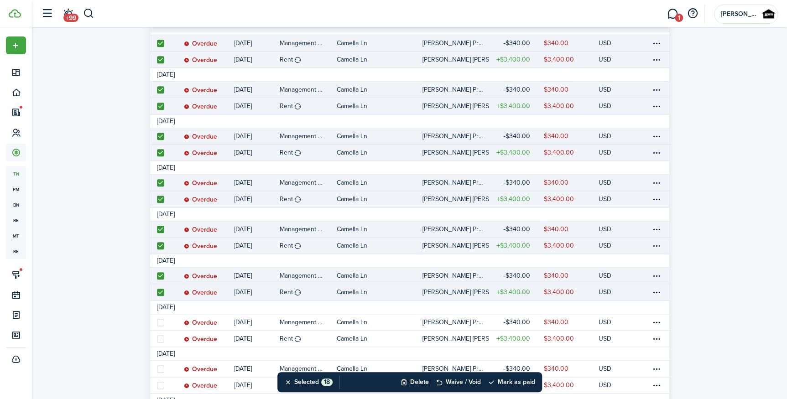
scroll to position [373, 0]
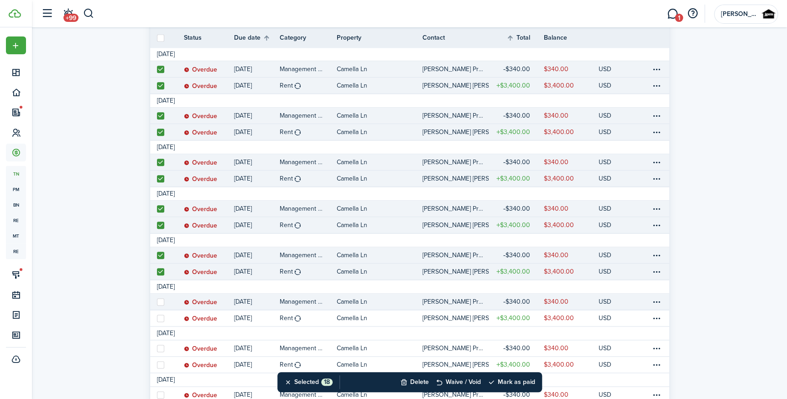
click at [162, 301] on label at bounding box center [160, 301] width 7 height 7
click at [157, 302] on input "checkbox" at bounding box center [157, 302] width 0 height 0
checkbox input "true"
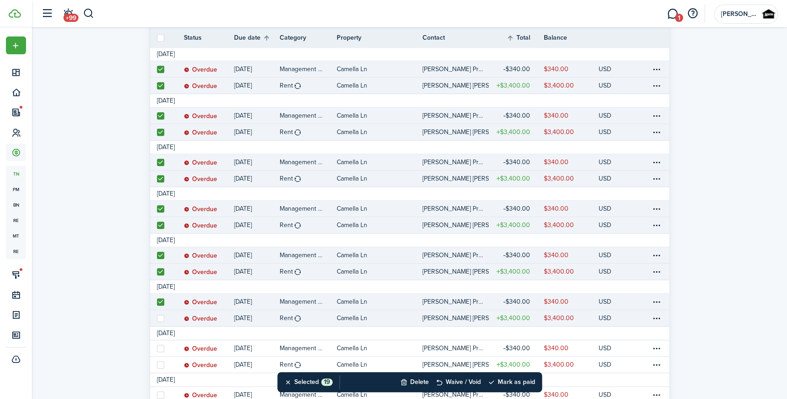
click at [155, 315] on link at bounding box center [160, 318] width 20 height 16
click at [157, 315] on label at bounding box center [160, 318] width 7 height 7
click at [157, 318] on input "checkbox" at bounding box center [157, 318] width 0 height 0
checkbox input "true"
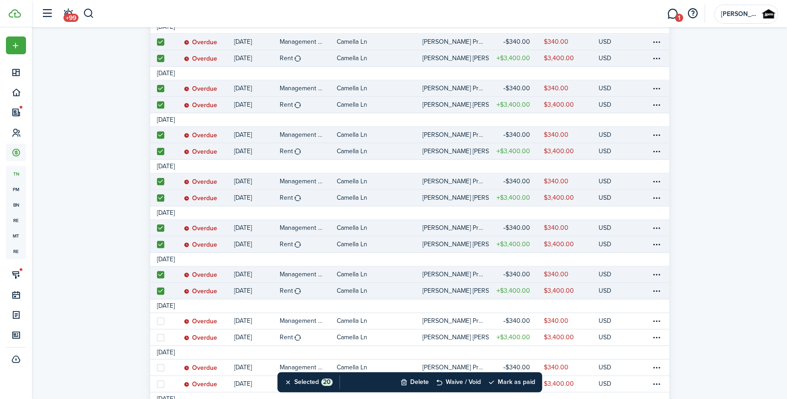
scroll to position [456, 0]
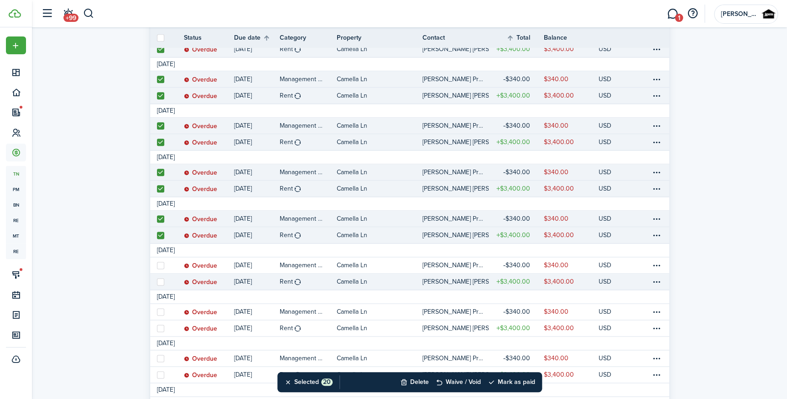
click at [162, 288] on link at bounding box center [160, 282] width 20 height 16
click at [161, 278] on label at bounding box center [160, 281] width 7 height 7
click at [157, 282] on input "checkbox" at bounding box center [157, 282] width 0 height 0
checkbox input "true"
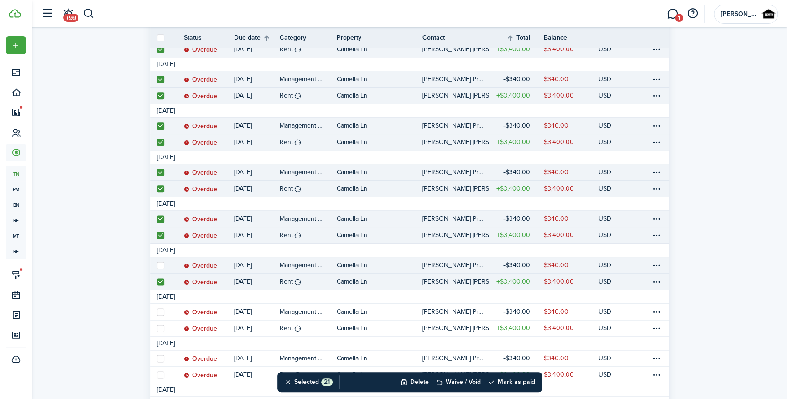
click at [161, 266] on label at bounding box center [160, 265] width 7 height 7
click at [157, 266] on input "checkbox" at bounding box center [157, 265] width 0 height 0
checkbox input "true"
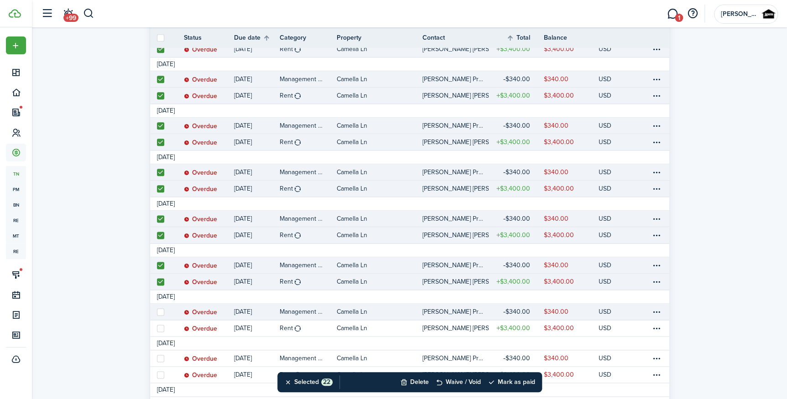
click at [162, 308] on label at bounding box center [160, 311] width 7 height 7
click at [157, 312] on input "checkbox" at bounding box center [157, 312] width 0 height 0
checkbox input "true"
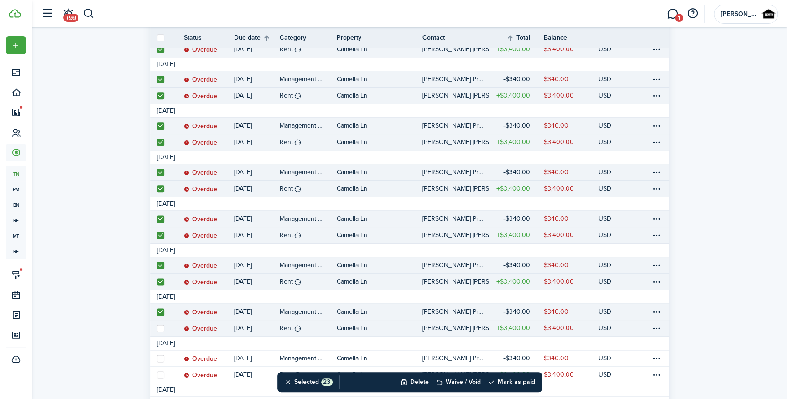
click at [157, 325] on label at bounding box center [160, 328] width 7 height 7
click at [157, 328] on input "checkbox" at bounding box center [157, 328] width 0 height 0
checkbox input "true"
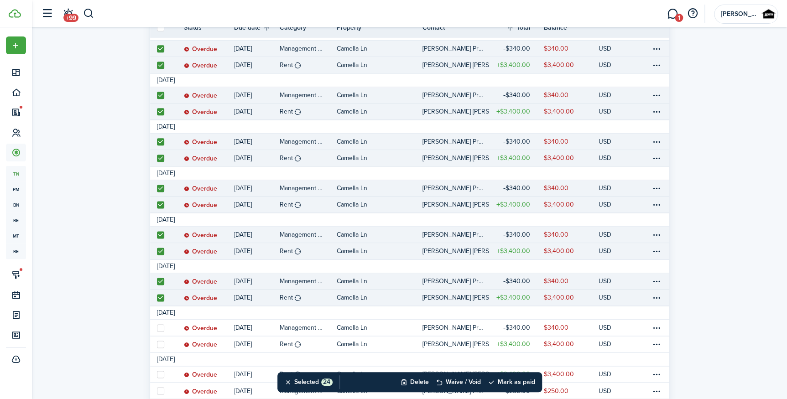
scroll to position [539, 0]
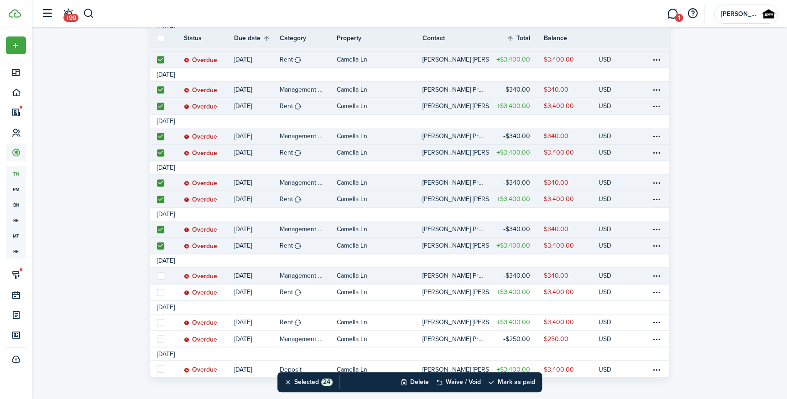
click at [158, 275] on label at bounding box center [160, 275] width 7 height 7
click at [157, 276] on input "checkbox" at bounding box center [157, 276] width 0 height 0
checkbox input "true"
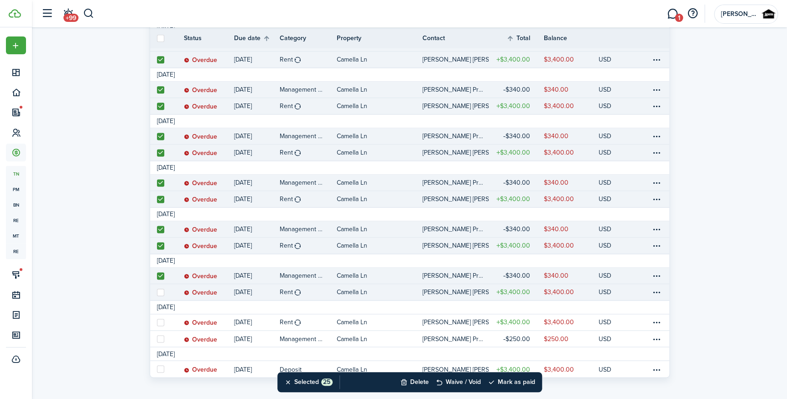
click at [160, 293] on label at bounding box center [160, 292] width 7 height 7
click at [157, 293] on input "checkbox" at bounding box center [157, 292] width 0 height 0
checkbox input "true"
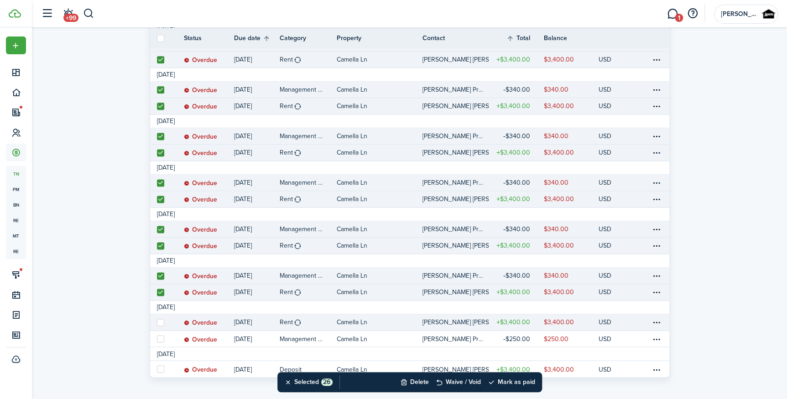
click at [161, 320] on label at bounding box center [160, 322] width 7 height 7
click at [157, 322] on input "checkbox" at bounding box center [157, 322] width 0 height 0
checkbox input "true"
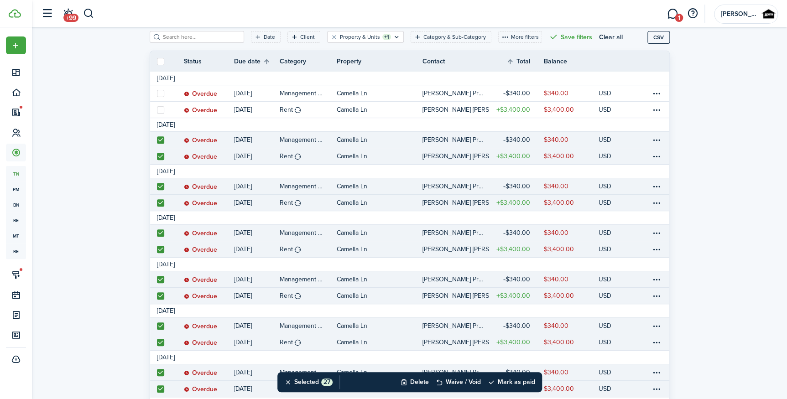
scroll to position [41, 0]
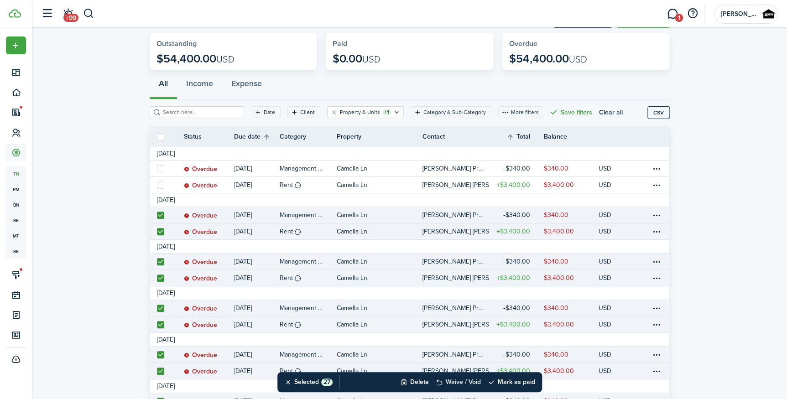
click at [394, 381] on button "Waive / Void" at bounding box center [458, 382] width 45 height 20
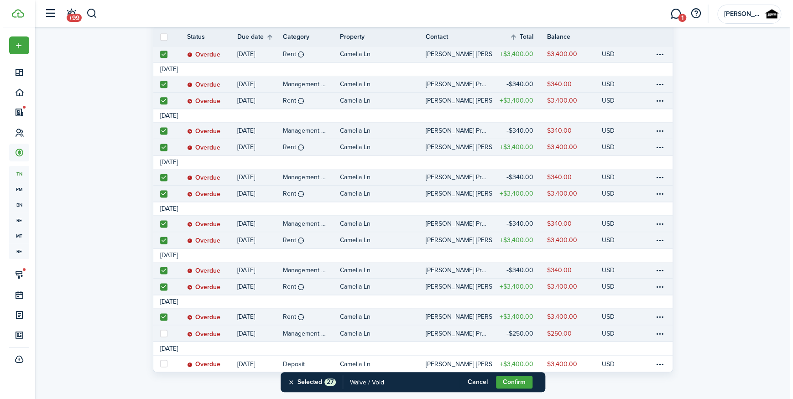
scroll to position [547, 0]
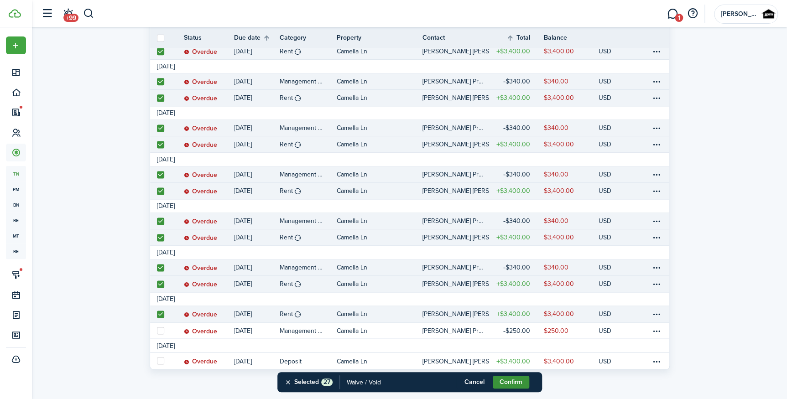
click at [394, 378] on button "Confirm" at bounding box center [511, 382] width 37 height 13
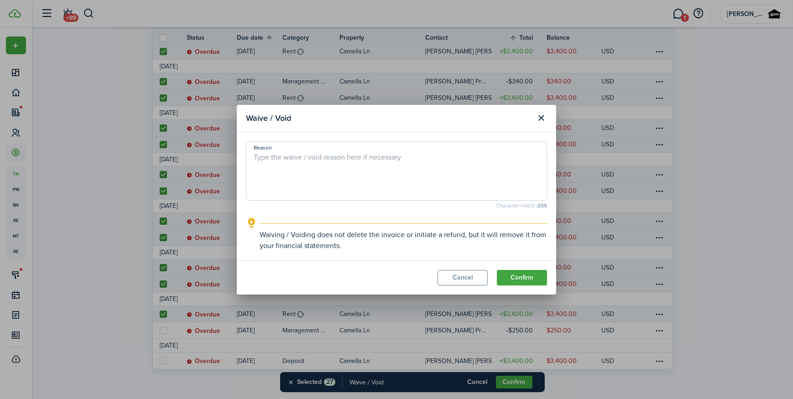
click at [360, 157] on textarea "Reason" at bounding box center [396, 174] width 300 height 44
click at [358, 167] on textarea "Reason" at bounding box center [396, 174] width 300 height 44
type textarea "ALL RENTS PAID DIRECTLY TO OWNER"
click at [394, 278] on button "Confirm" at bounding box center [522, 278] width 50 height 16
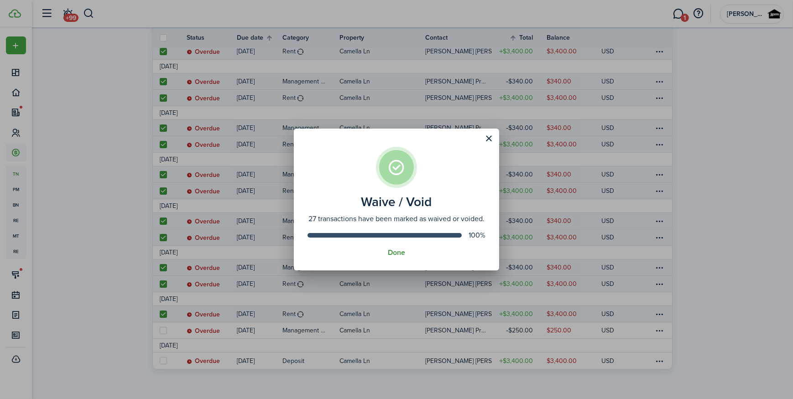
click at [394, 257] on button "Done" at bounding box center [396, 253] width 17 height 8
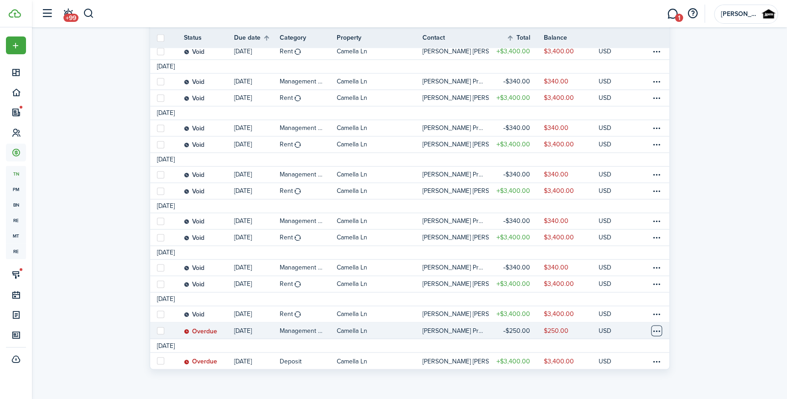
click at [394, 329] on table-menu-btn-icon at bounding box center [656, 330] width 11 height 11
click at [394, 263] on button "Edit" at bounding box center [622, 262] width 80 height 16
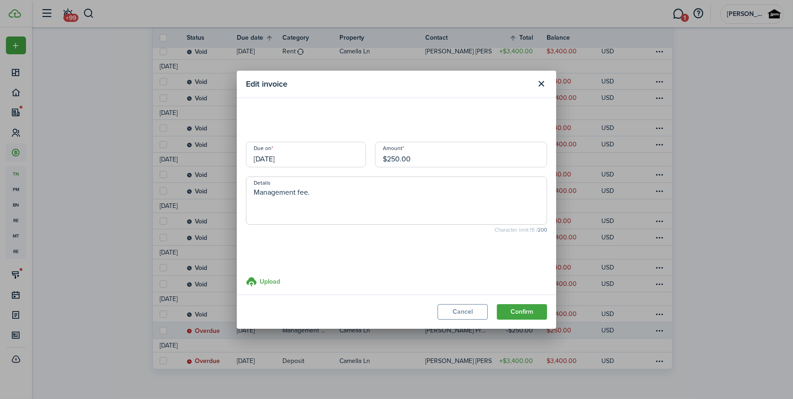
click at [301, 152] on input "[DATE]" at bounding box center [306, 155] width 120 height 26
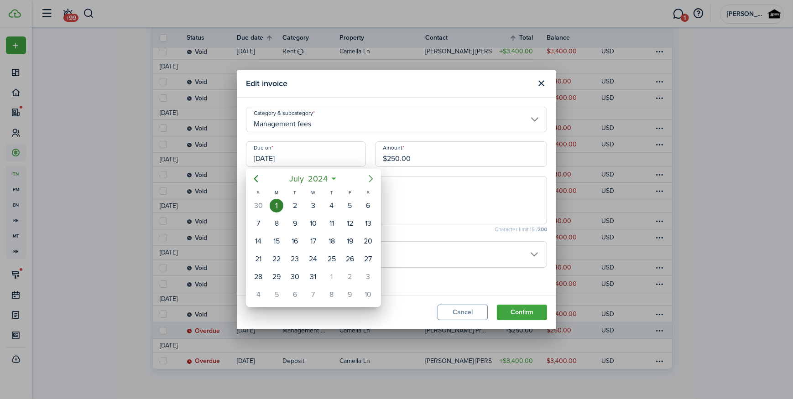
click at [370, 182] on icon "Next page" at bounding box center [371, 179] width 4 height 7
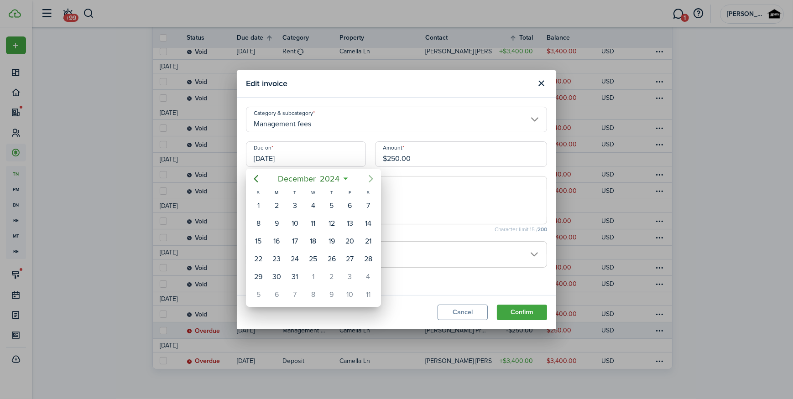
click at [370, 182] on icon "Next page" at bounding box center [371, 179] width 4 height 7
click at [370, 181] on icon "Next page" at bounding box center [371, 179] width 4 height 7
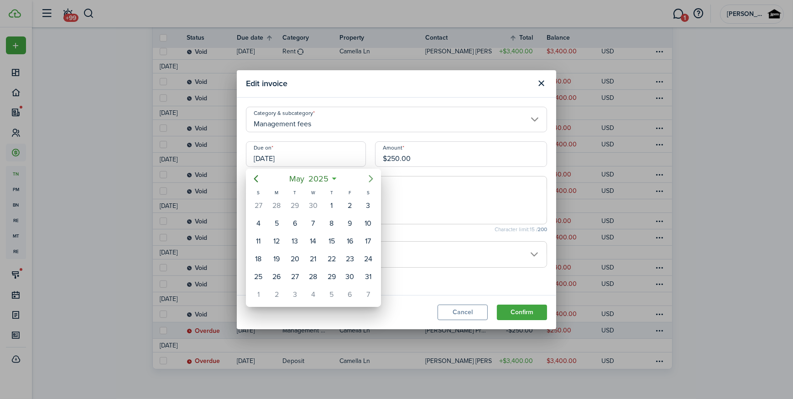
click at [370, 181] on icon "Next page" at bounding box center [371, 179] width 4 height 7
click at [370, 178] on icon "Next page" at bounding box center [371, 178] width 11 height 11
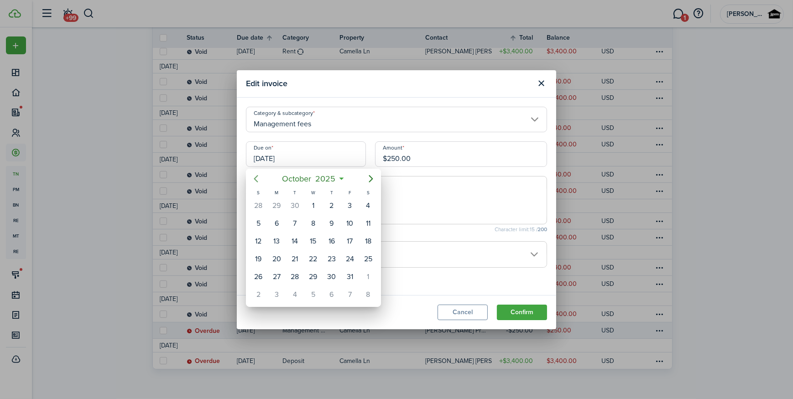
click at [263, 181] on mbsc-button "Previous page" at bounding box center [256, 179] width 18 height 18
click at [290, 261] on div "23" at bounding box center [295, 259] width 14 height 14
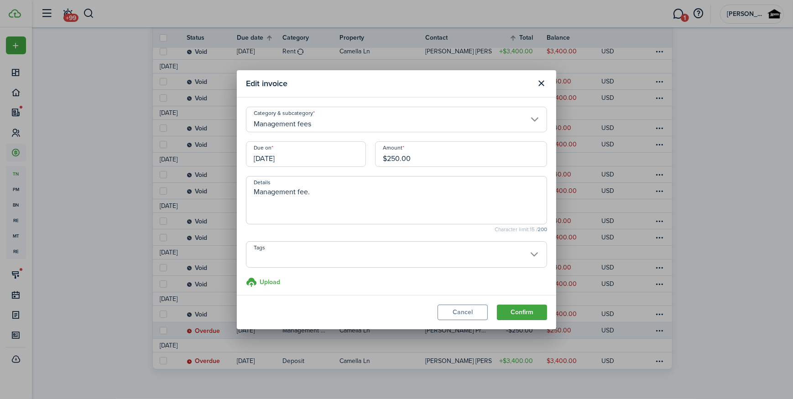
type input "[DATE]"
click at [394, 318] on button "Confirm" at bounding box center [522, 313] width 50 height 16
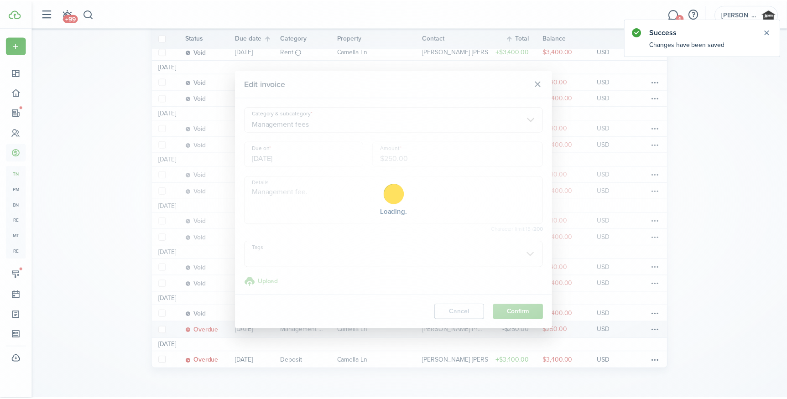
scroll to position [0, 0]
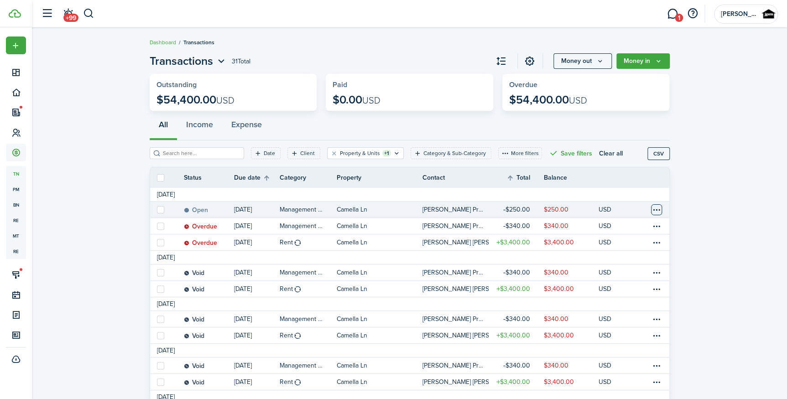
click at [394, 214] on table-menu-btn-icon at bounding box center [656, 209] width 11 height 11
click at [394, 243] on link "Mark as paid" at bounding box center [622, 244] width 80 height 16
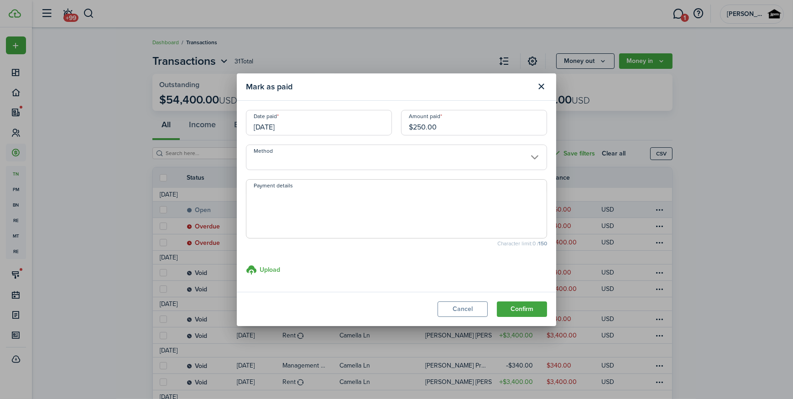
click at [358, 151] on input "Method" at bounding box center [396, 158] width 301 height 26
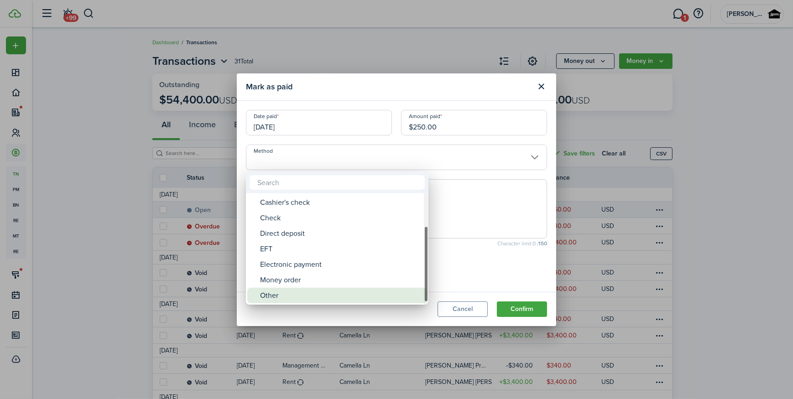
click at [306, 288] on div "Other" at bounding box center [341, 296] width 162 height 16
type input "Other"
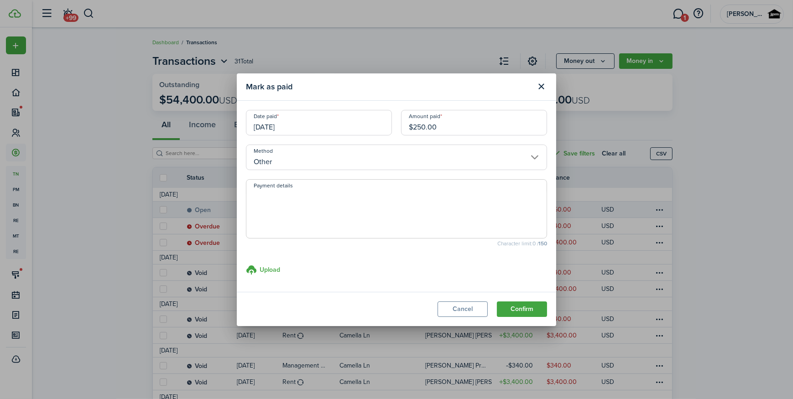
click at [362, 207] on textarea "Payment details" at bounding box center [396, 212] width 300 height 44
click at [339, 228] on textarea "Payment details" at bounding box center [396, 212] width 300 height 44
type textarea "p"
type textarea "PAID VIA ZELLE"
click at [394, 309] on button "Confirm" at bounding box center [522, 310] width 50 height 16
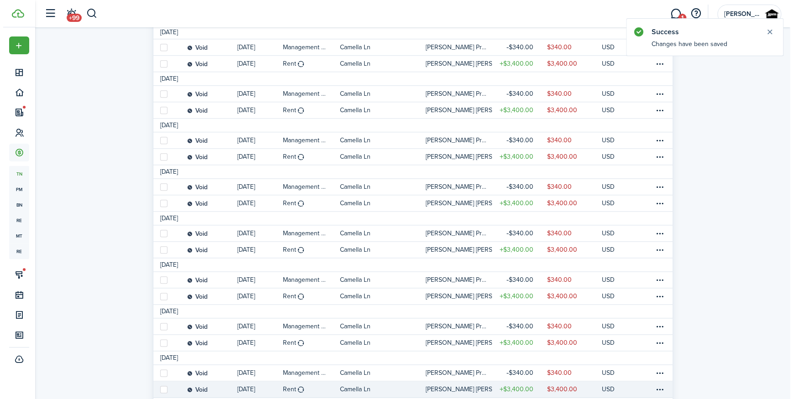
scroll to position [547, 0]
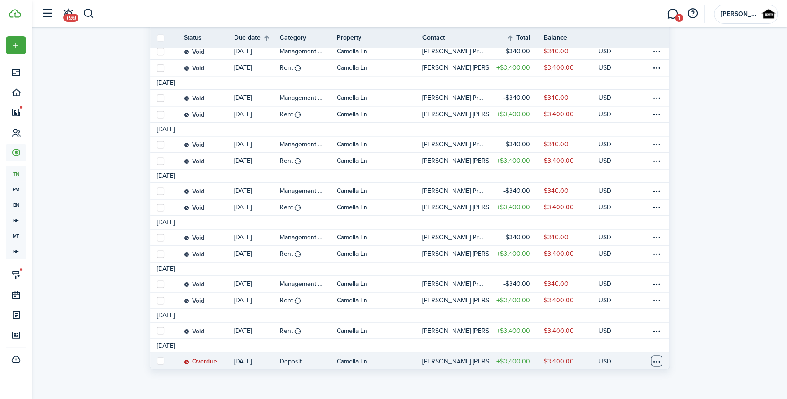
click at [394, 364] on table-menu-btn-icon at bounding box center [656, 360] width 11 height 11
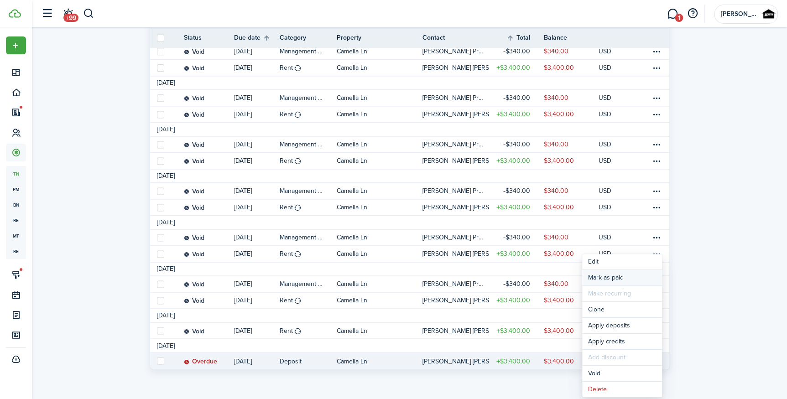
click at [394, 278] on link "Mark as paid" at bounding box center [622, 278] width 80 height 16
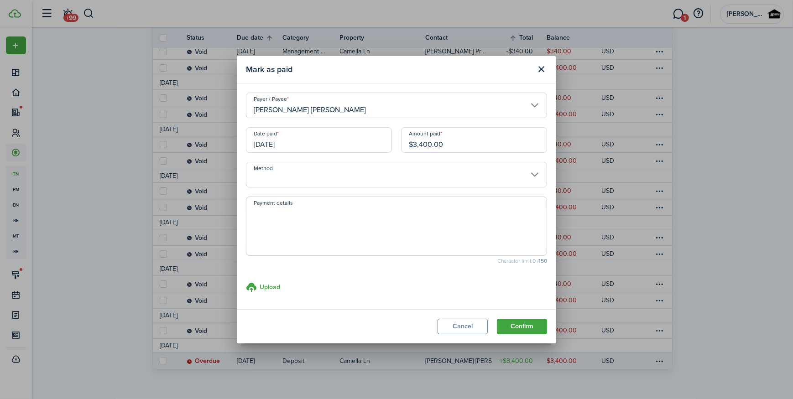
click at [316, 174] on input "Method" at bounding box center [396, 175] width 301 height 26
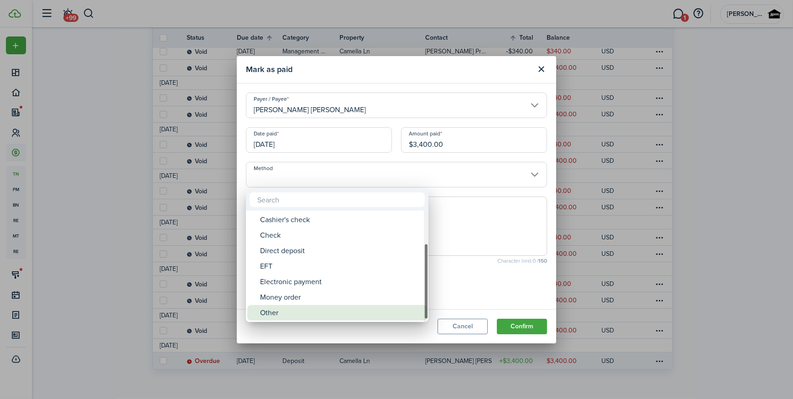
click at [308, 309] on div "Other" at bounding box center [341, 313] width 162 height 16
type input "Other"
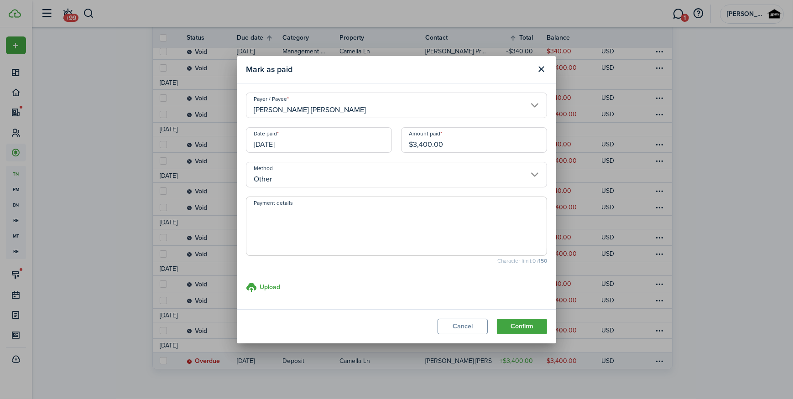
click at [354, 235] on textarea "Payment details" at bounding box center [396, 229] width 300 height 44
type textarea "p"
type textarea "PAID DIRECTLY TO OWNER"
click at [394, 330] on button "Confirm" at bounding box center [522, 327] width 50 height 16
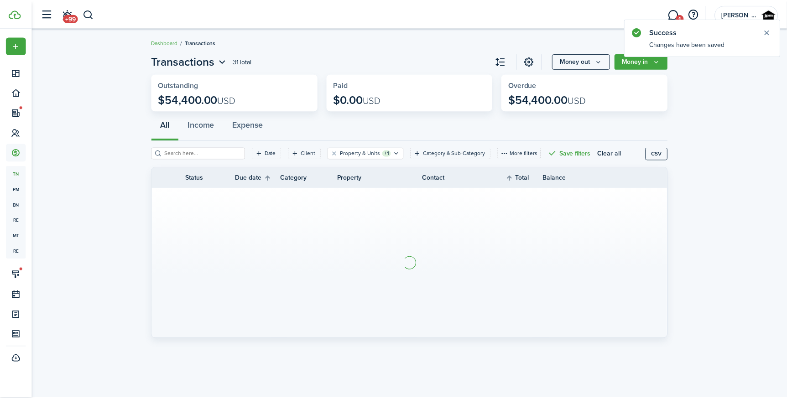
scroll to position [0, 0]
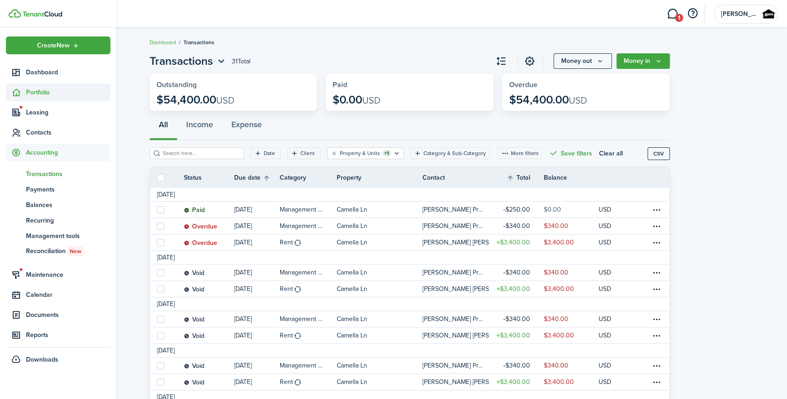
click at [36, 94] on span "Portfolio" at bounding box center [68, 93] width 84 height 10
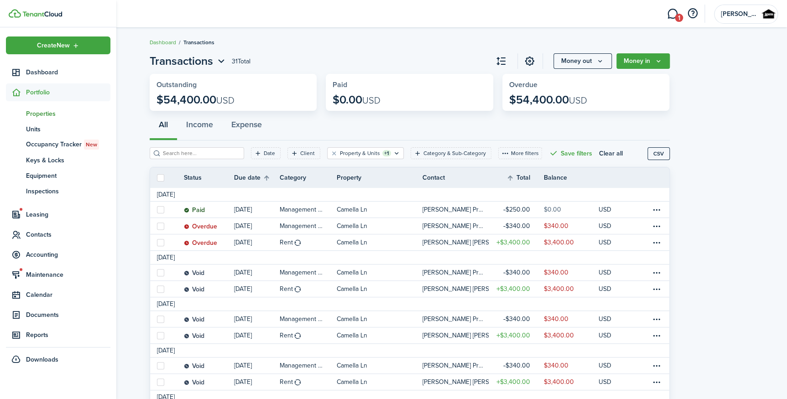
click at [39, 106] on link "pt Properties" at bounding box center [58, 114] width 104 height 16
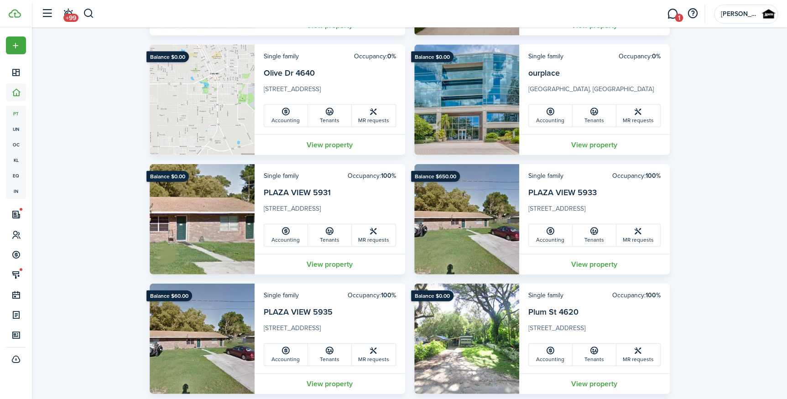
scroll to position [2740, 0]
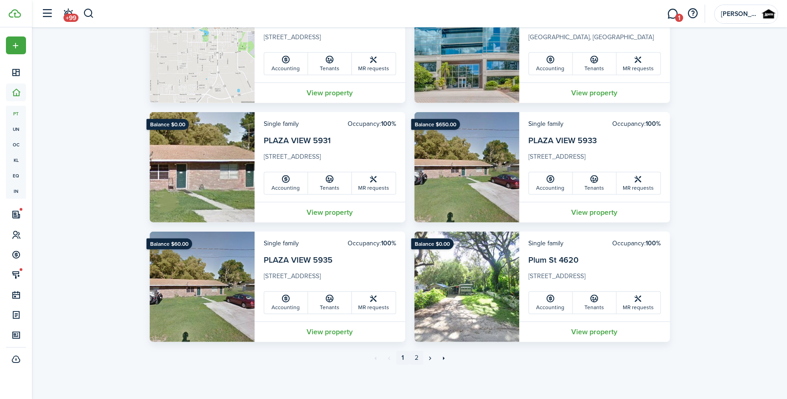
click at [394, 352] on link "2" at bounding box center [417, 358] width 14 height 14
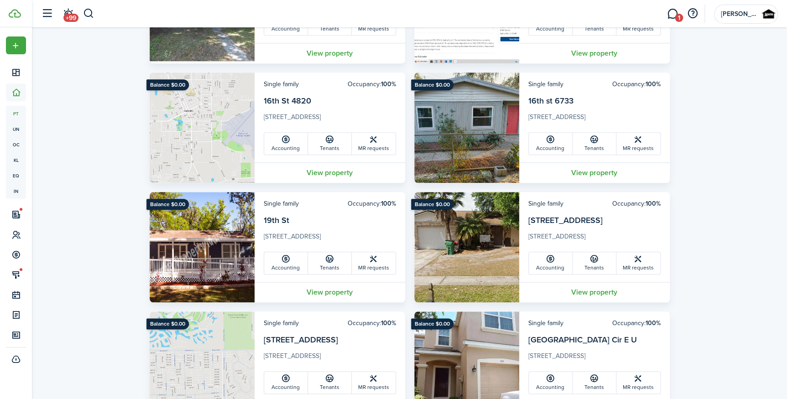
scroll to position [2142, 0]
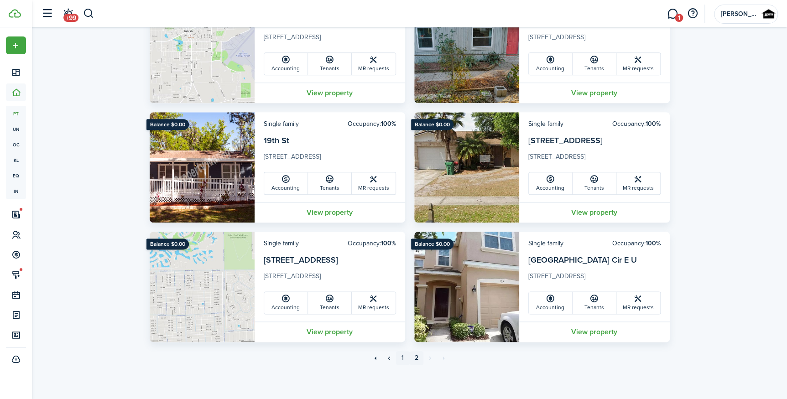
click at [394, 355] on link "1" at bounding box center [403, 358] width 14 height 14
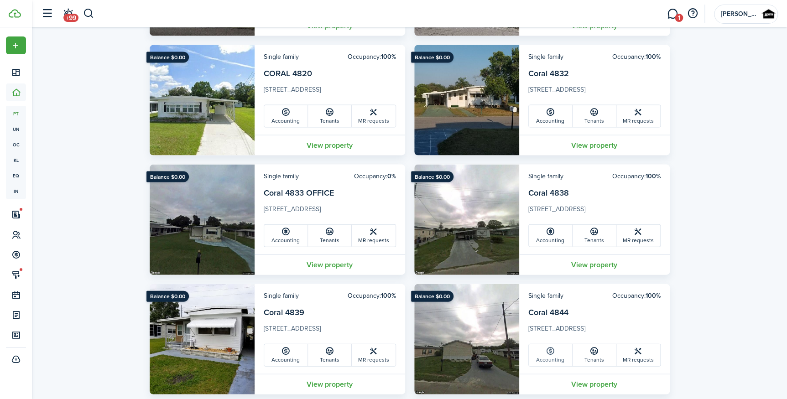
scroll to position [913, 0]
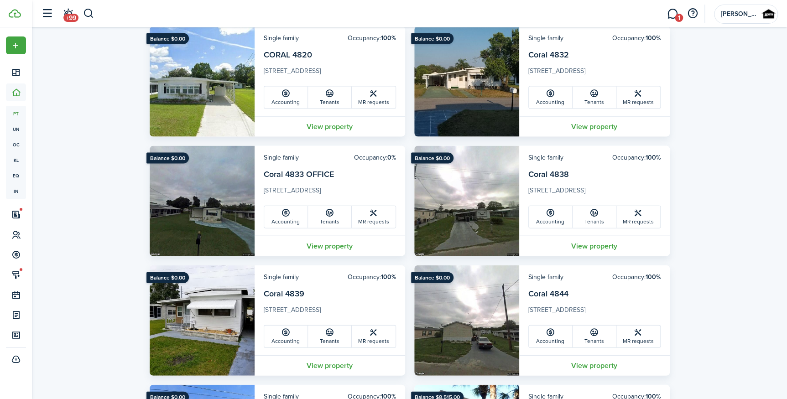
click at [394, 341] on link "Accounting" at bounding box center [551, 337] width 44 height 22
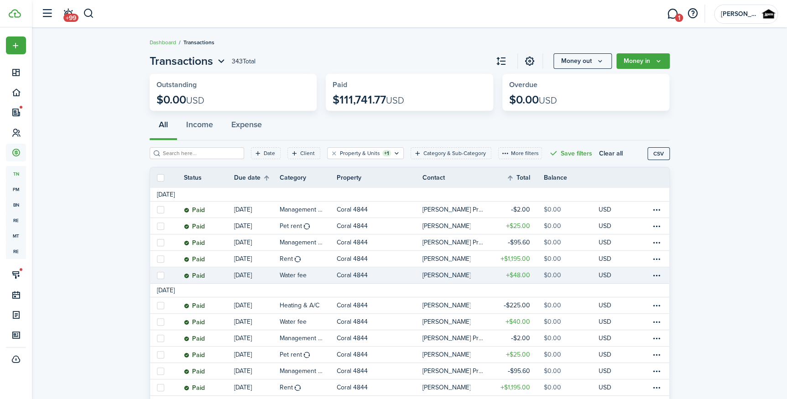
click at [394, 267] on link at bounding box center [660, 275] width 18 height 16
click at [394, 274] on table-menu-btn-icon at bounding box center [656, 275] width 11 height 11
click at [394, 306] on link "Clone" at bounding box center [622, 310] width 80 height 16
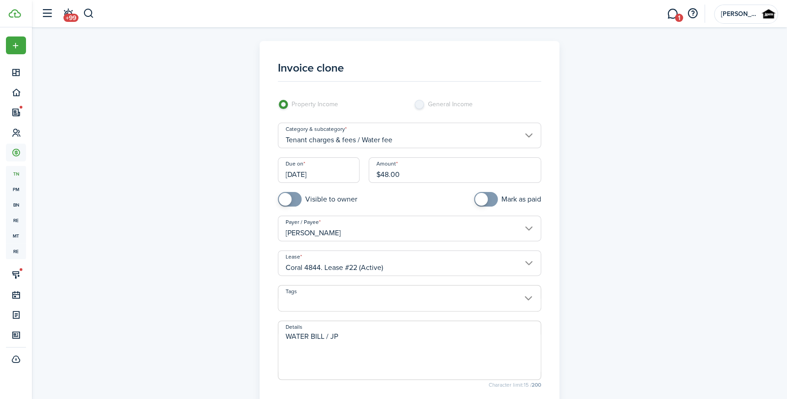
click at [337, 177] on input "[DATE]" at bounding box center [319, 170] width 82 height 26
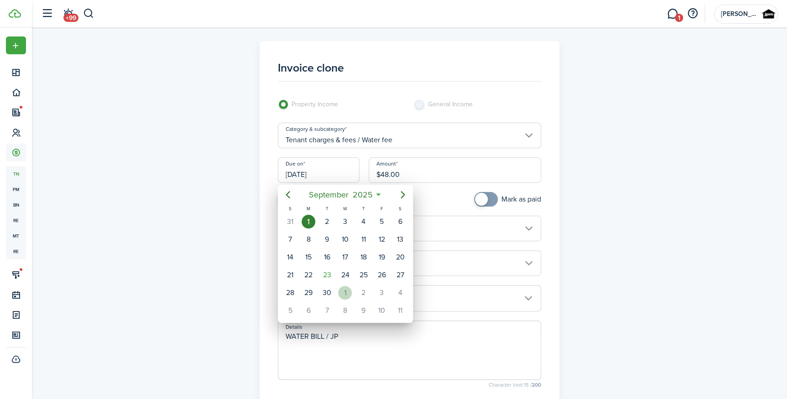
click at [351, 292] on div "1" at bounding box center [345, 293] width 14 height 14
type input "[DATE]"
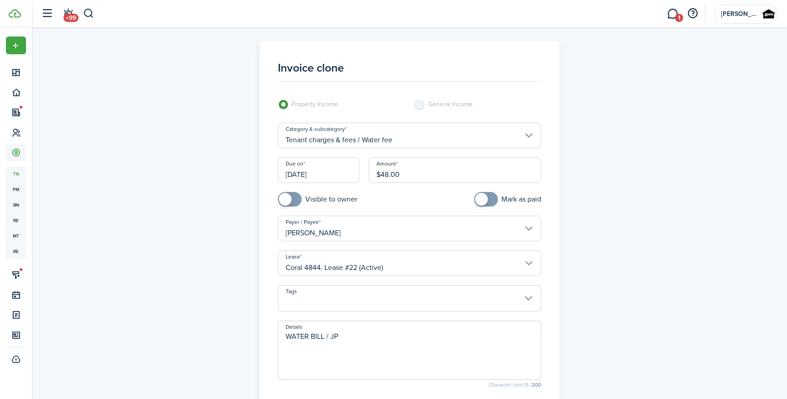
drag, startPoint x: 401, startPoint y: 182, endPoint x: 300, endPoint y: 183, distance: 100.4
click at [300, 183] on div "Due on [DATE] Amount $48.00" at bounding box center [409, 174] width 272 height 35
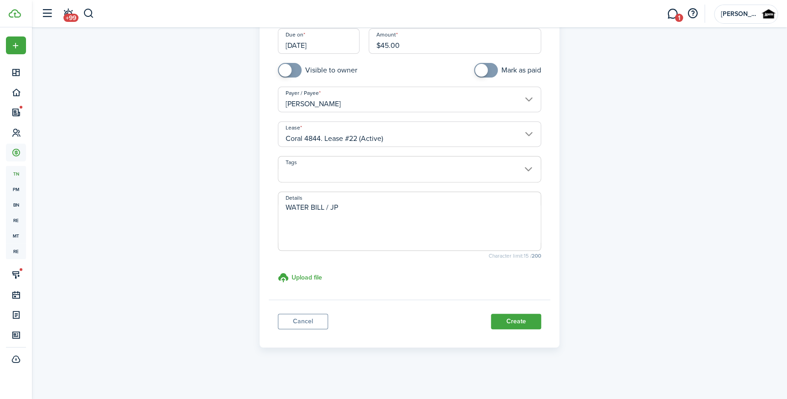
scroll to position [130, 0]
type input "$45.00"
click at [394, 320] on button "Create" at bounding box center [516, 321] width 50 height 16
